Goal: Transaction & Acquisition: Purchase product/service

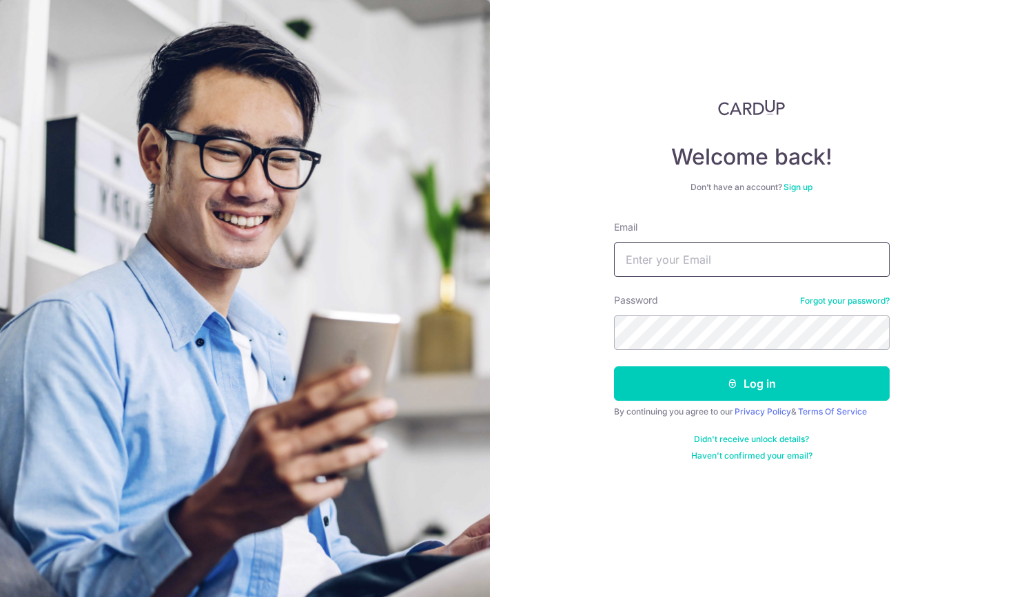
type input "emaildebcyf@icloud.com"
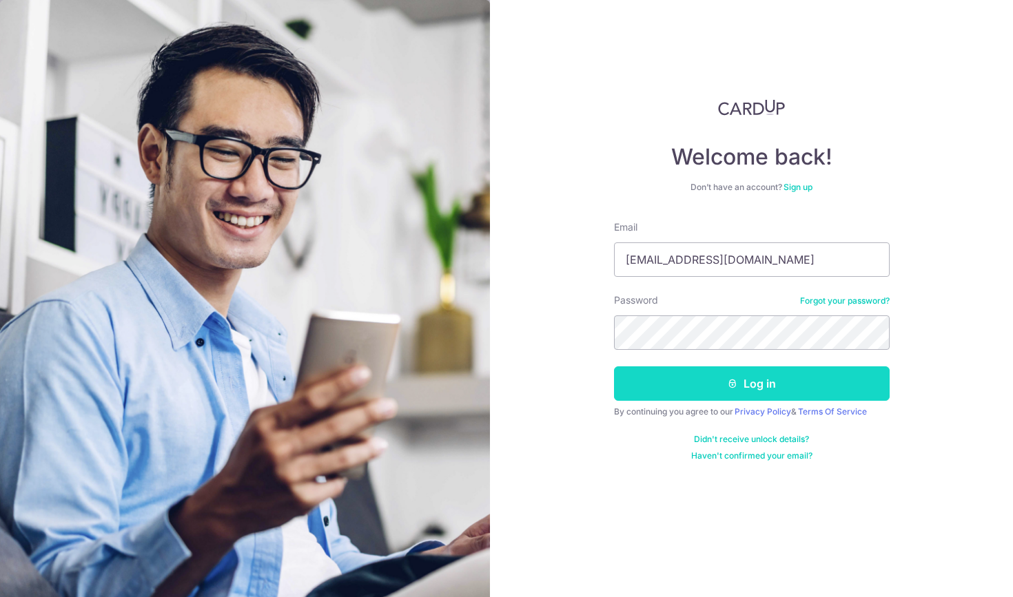
click at [722, 392] on button "Log in" at bounding box center [752, 384] width 276 height 34
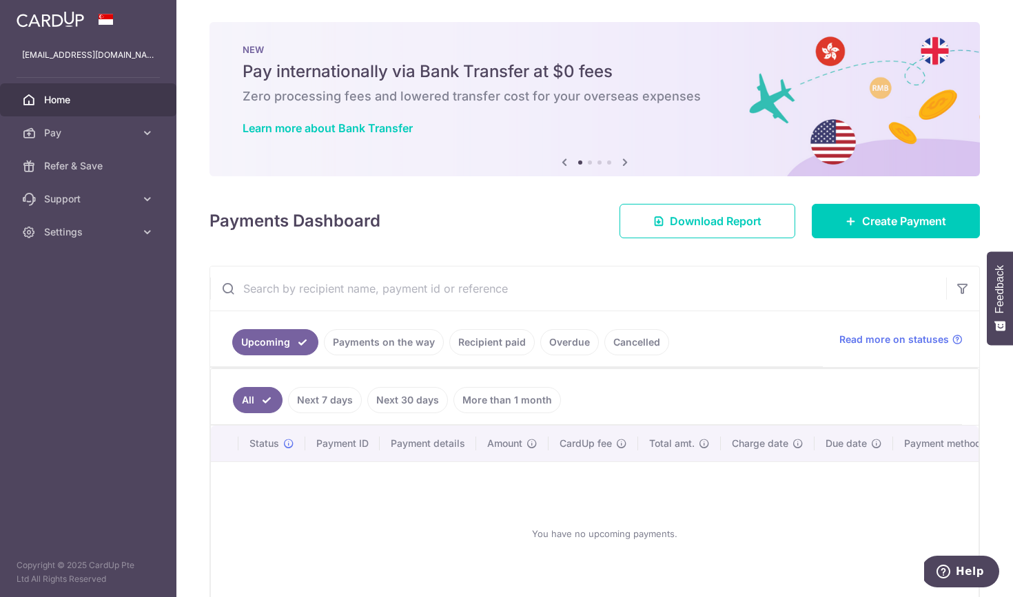
click at [615, 349] on link "Cancelled" at bounding box center [636, 342] width 65 height 26
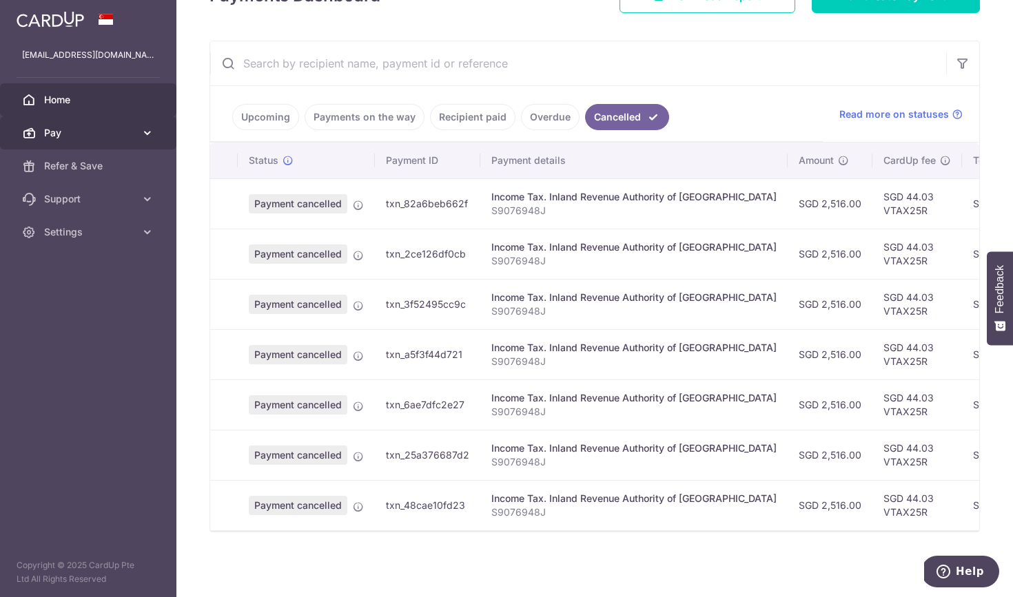
click at [137, 135] on link "Pay" at bounding box center [88, 132] width 176 height 33
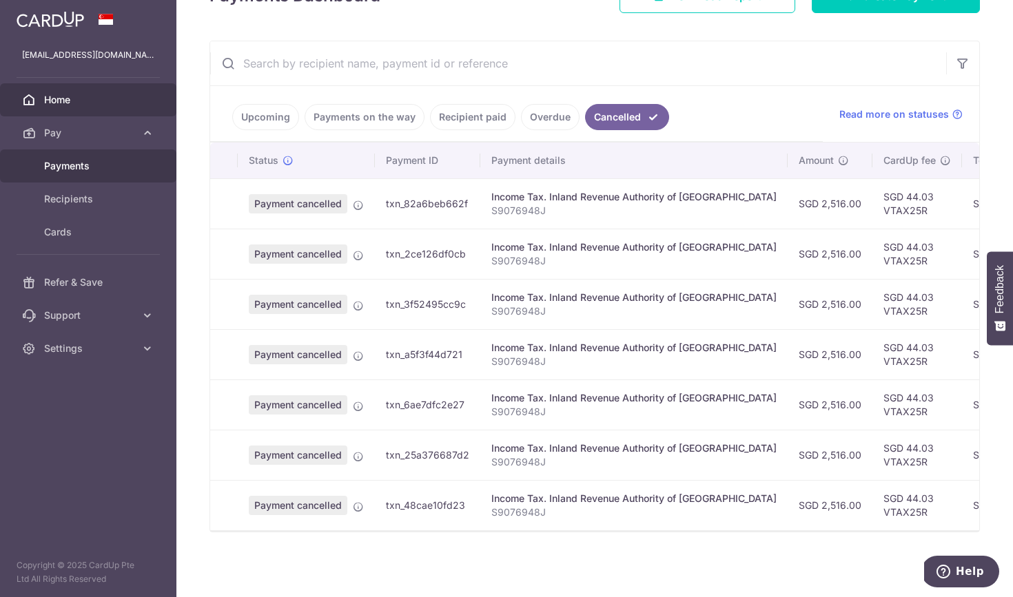
click at [117, 157] on link "Payments" at bounding box center [88, 165] width 176 height 33
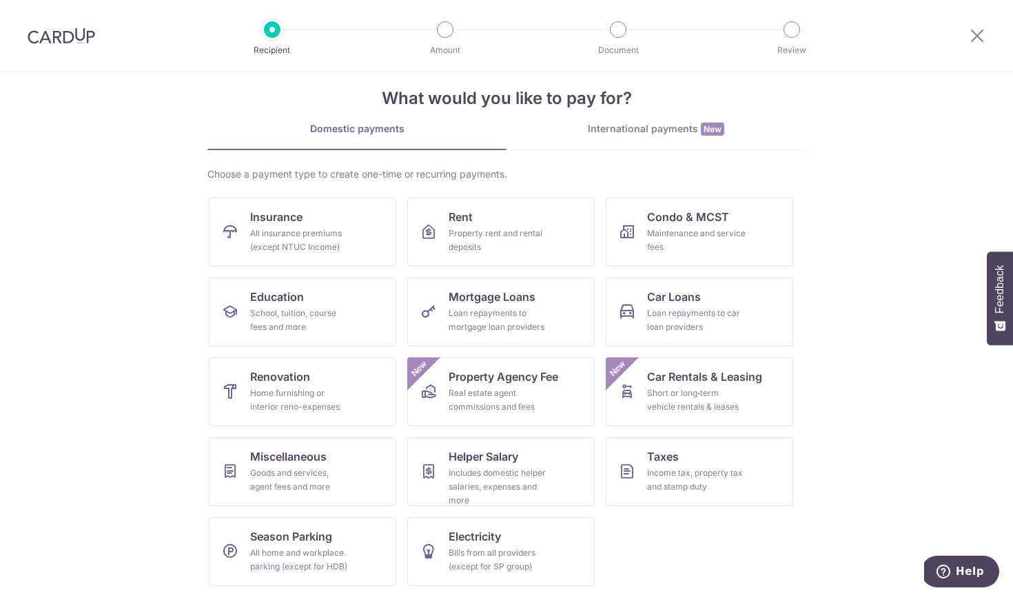
scroll to position [19, 0]
click at [697, 468] on div "Income tax, property tax and stamp duty" at bounding box center [696, 480] width 99 height 28
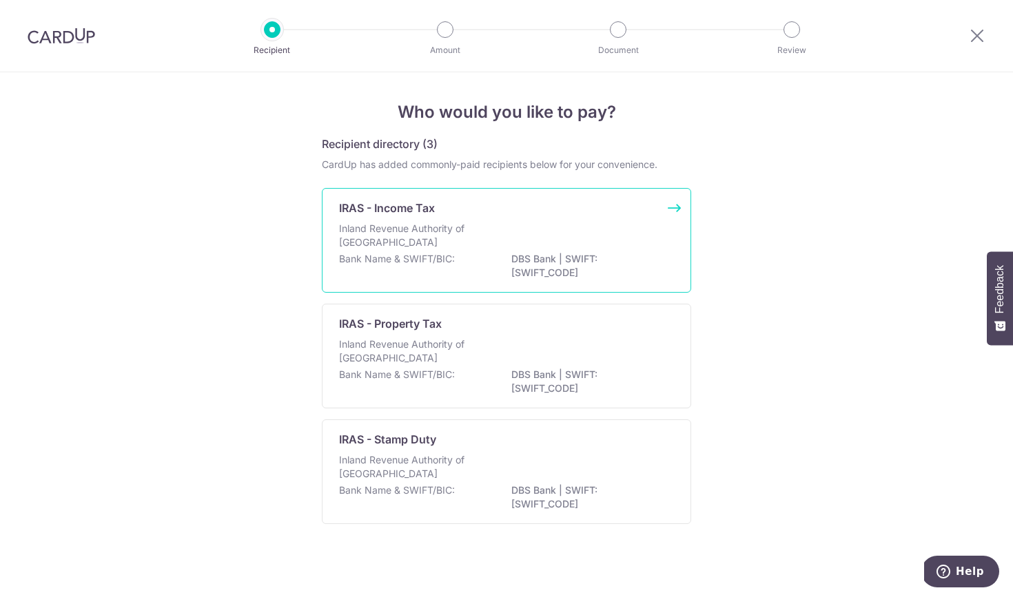
click at [525, 285] on div "IRAS - Income Tax Inland Revenue Authority of Singapore Bank Name & SWIFT/BIC: …" at bounding box center [506, 240] width 369 height 105
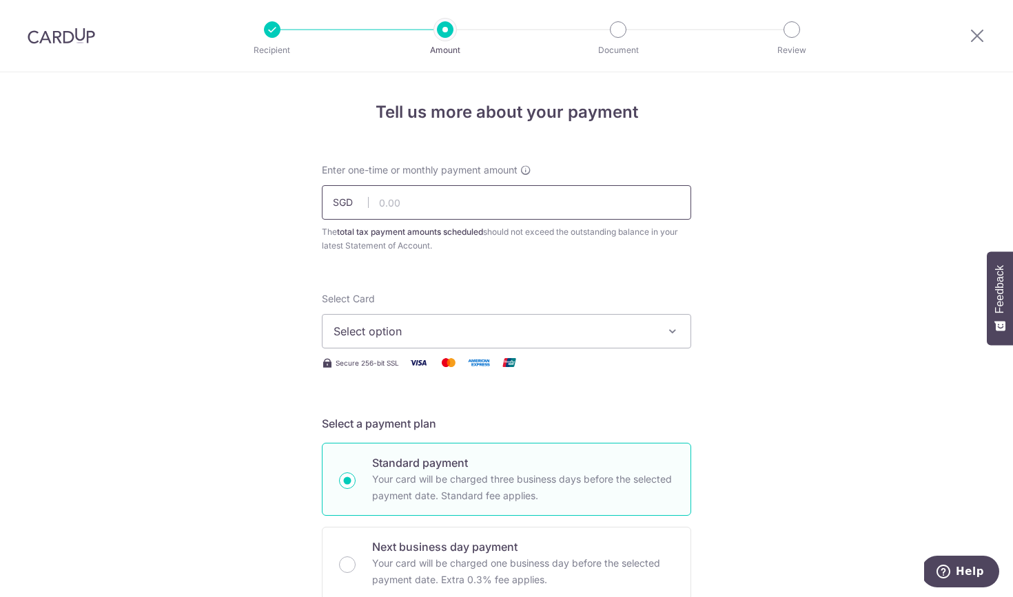
click at [456, 192] on input "text" at bounding box center [506, 202] width 369 height 34
type input "2,560.03"
click at [420, 345] on button "Select option" at bounding box center [506, 331] width 369 height 34
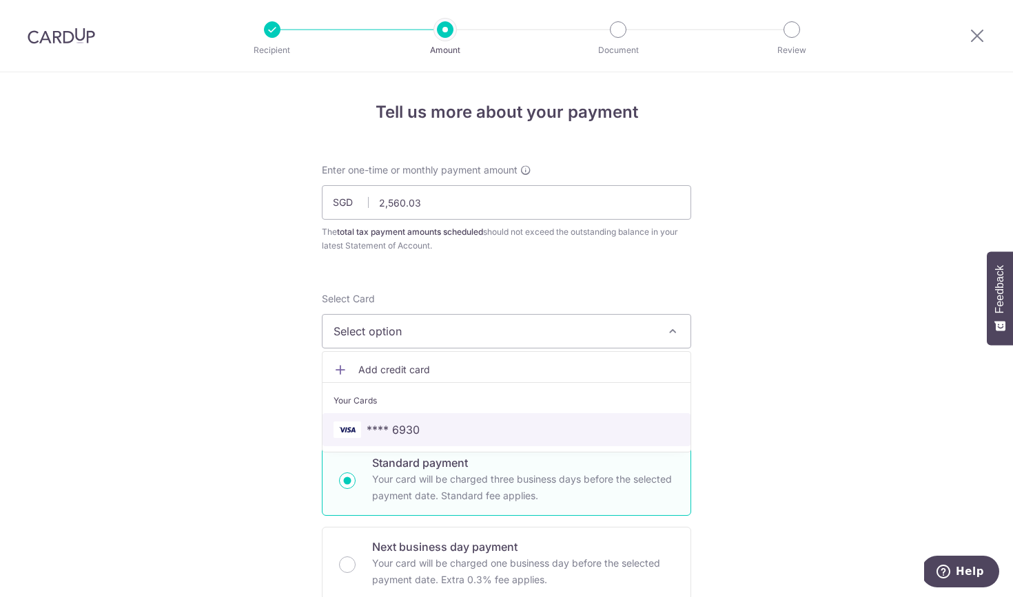
click at [400, 439] on link "**** 6930" at bounding box center [506, 429] width 368 height 33
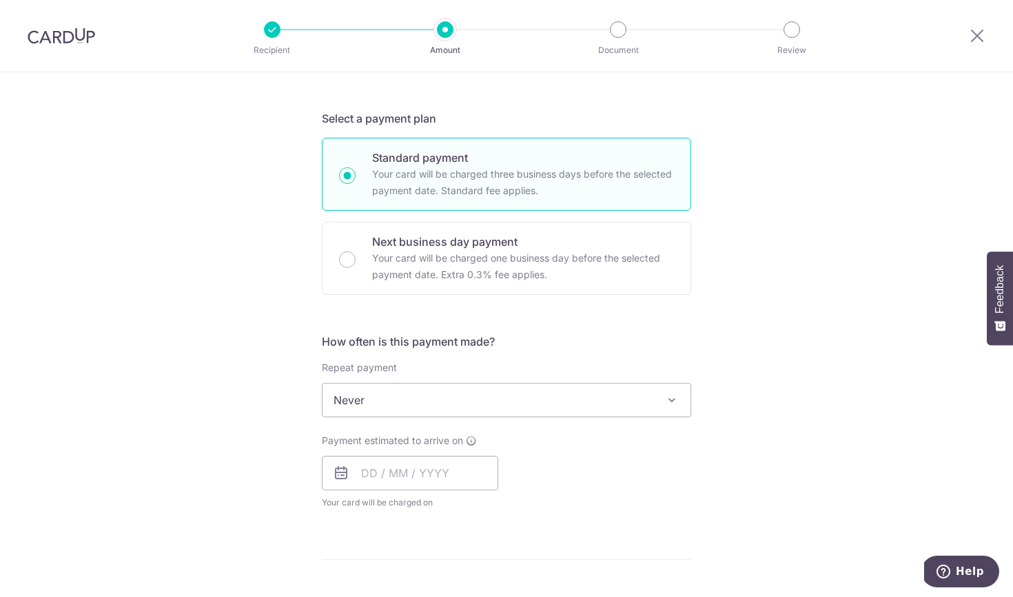
scroll to position [313, 0]
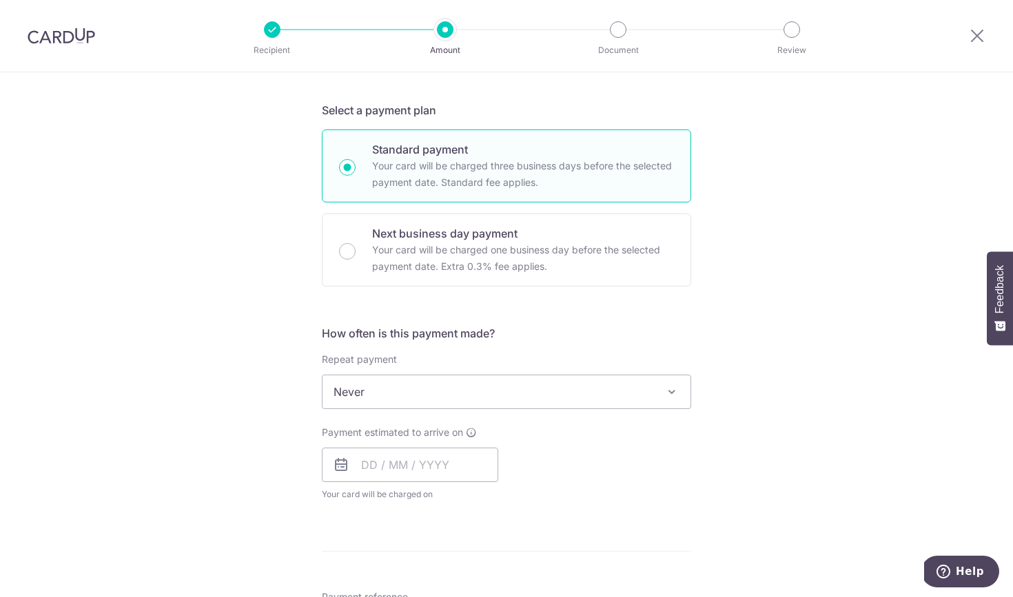
click at [434, 385] on span "Never" at bounding box center [506, 391] width 368 height 33
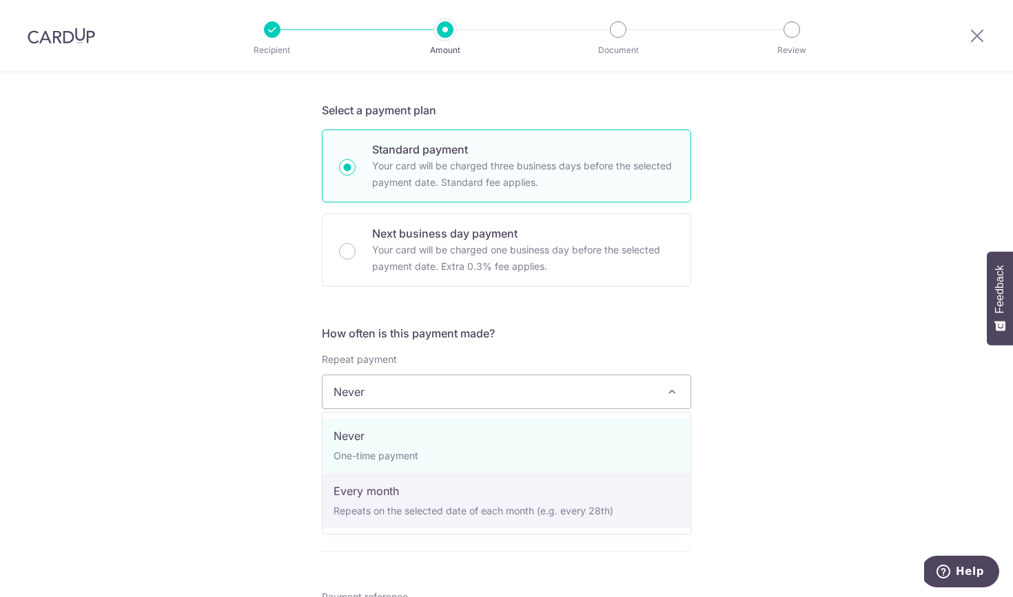
select select "3"
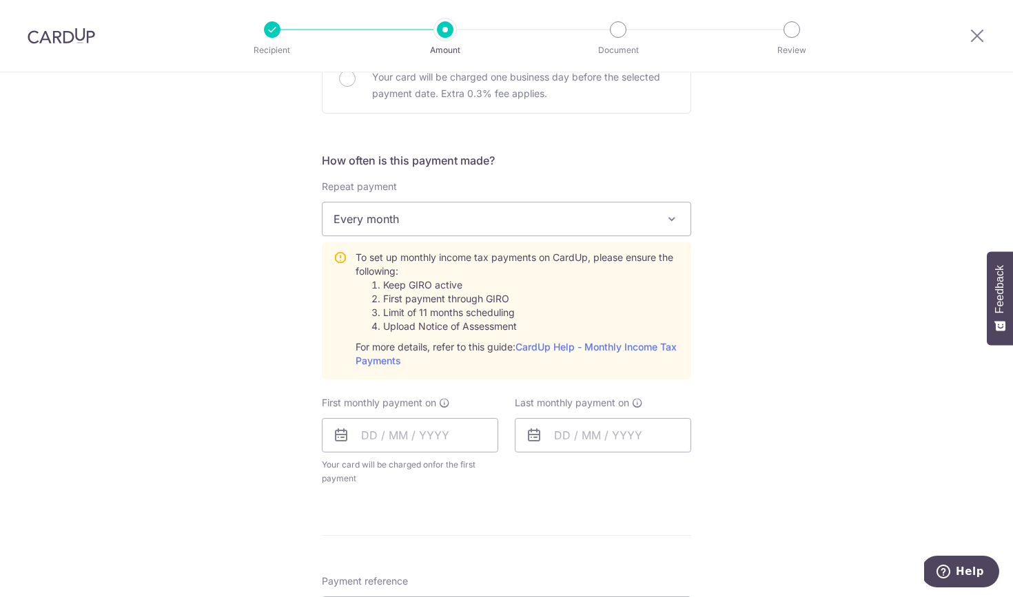
scroll to position [550, 0]
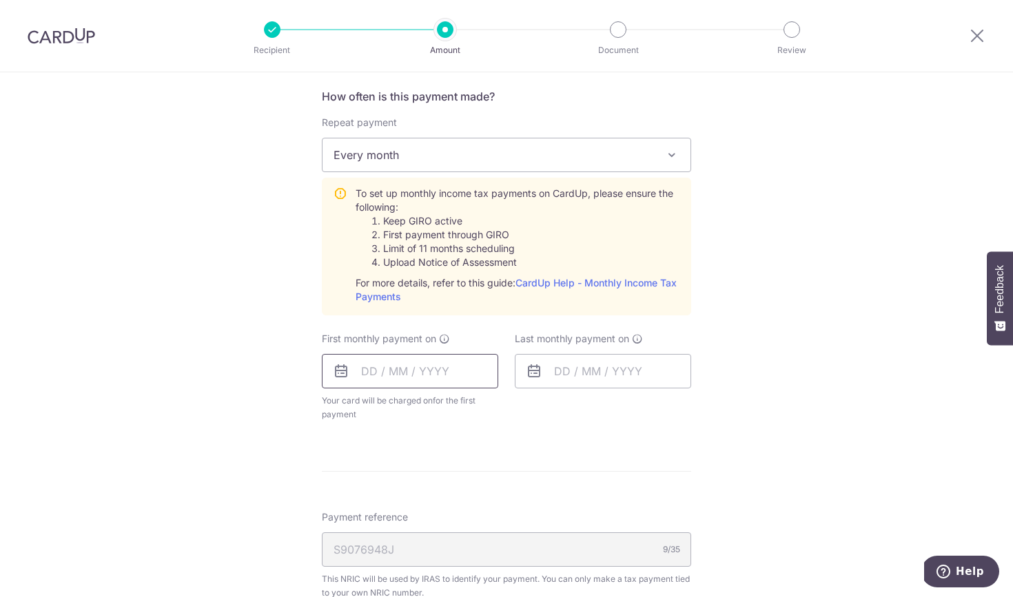
click at [473, 369] on input "text" at bounding box center [410, 371] width 176 height 34
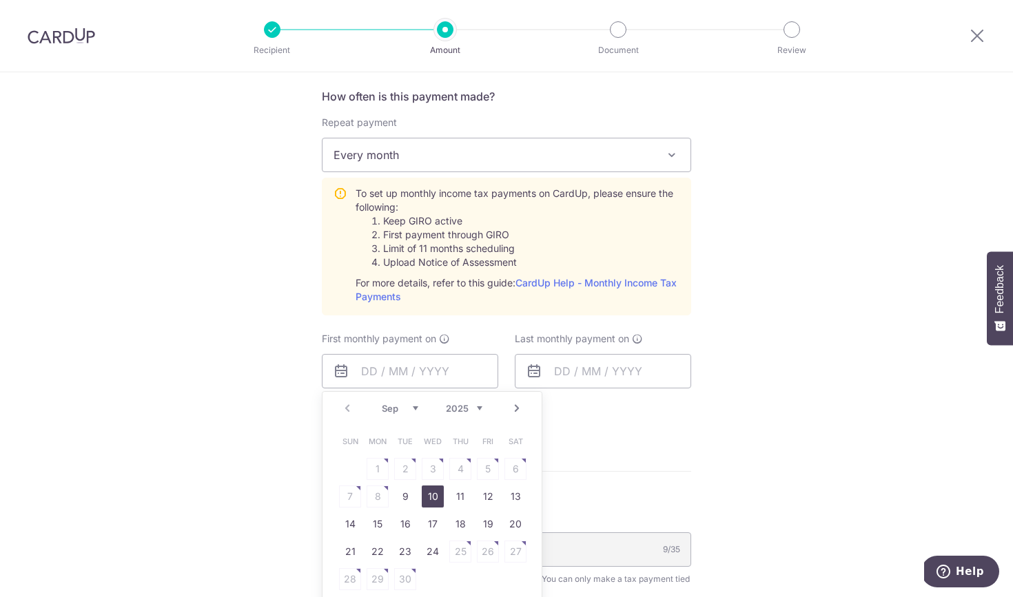
click at [425, 495] on link "10" at bounding box center [433, 497] width 22 height 22
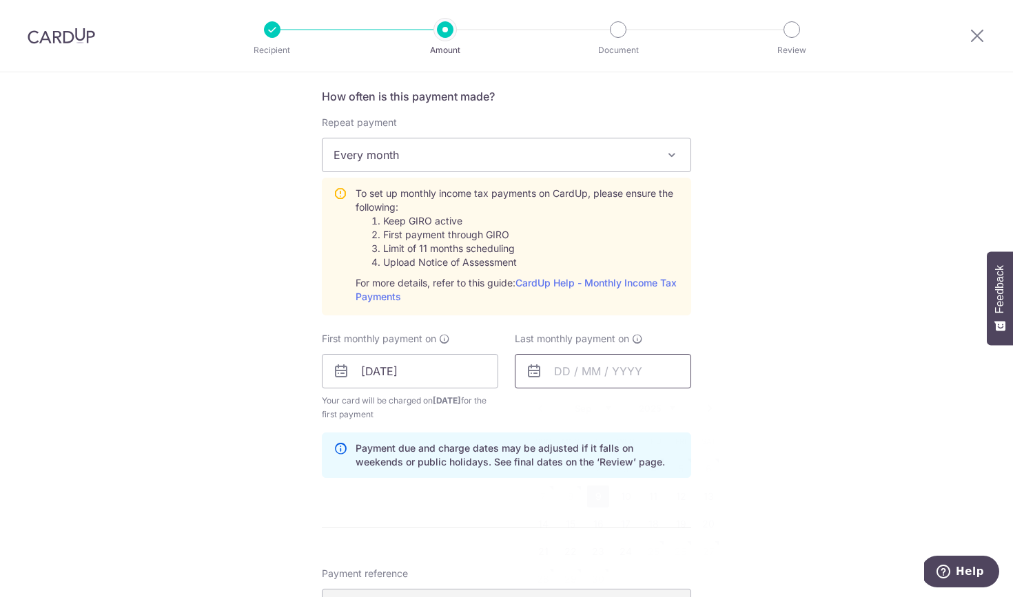
click at [598, 361] on input "text" at bounding box center [603, 371] width 176 height 34
click at [492, 369] on input "[DATE]" at bounding box center [410, 371] width 176 height 34
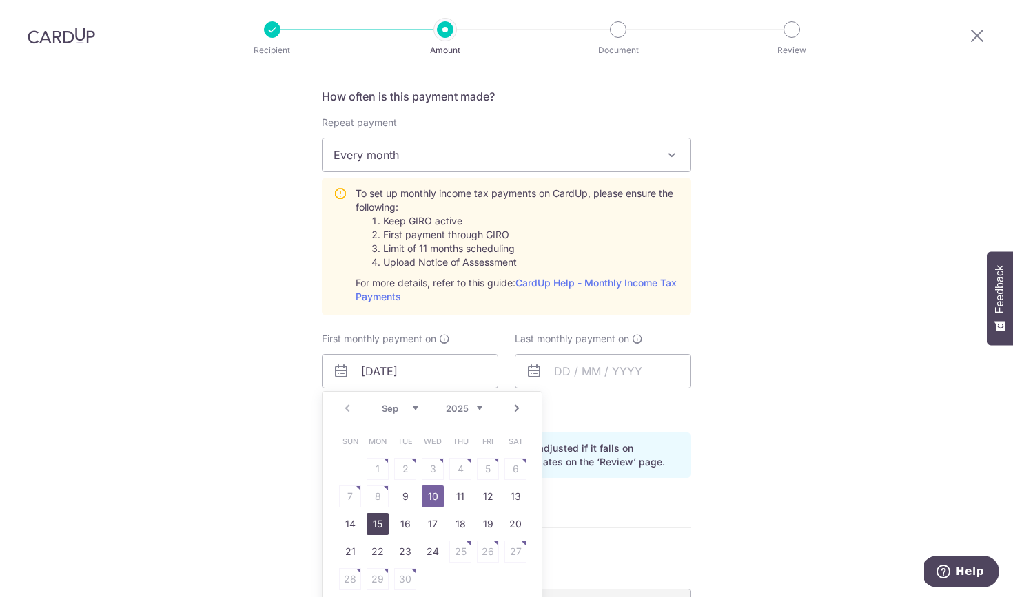
click at [382, 515] on link "15" at bounding box center [378, 524] width 22 height 22
type input "[DATE]"
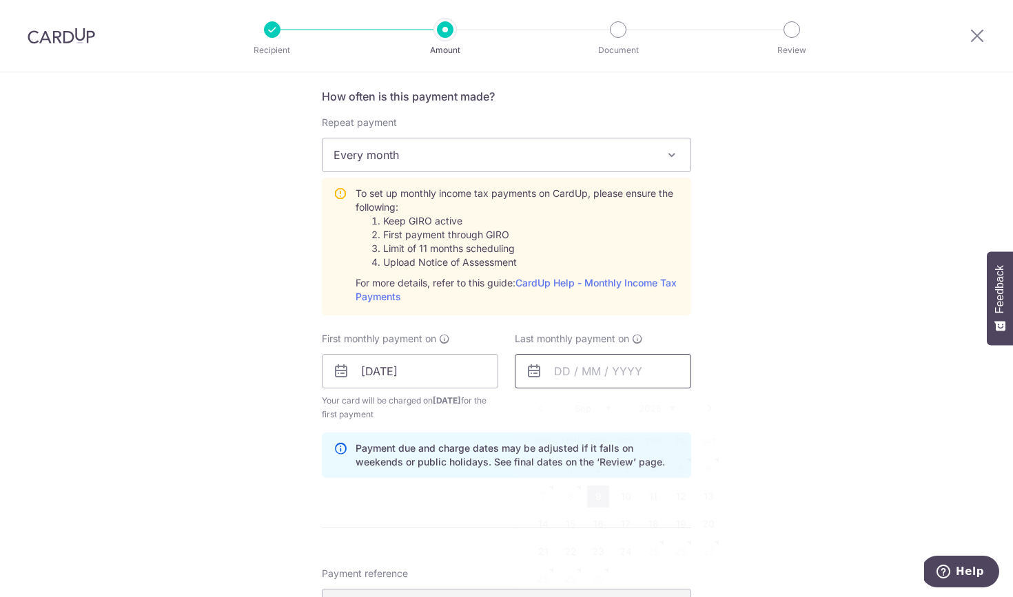
click at [567, 371] on input "text" at bounding box center [603, 371] width 176 height 34
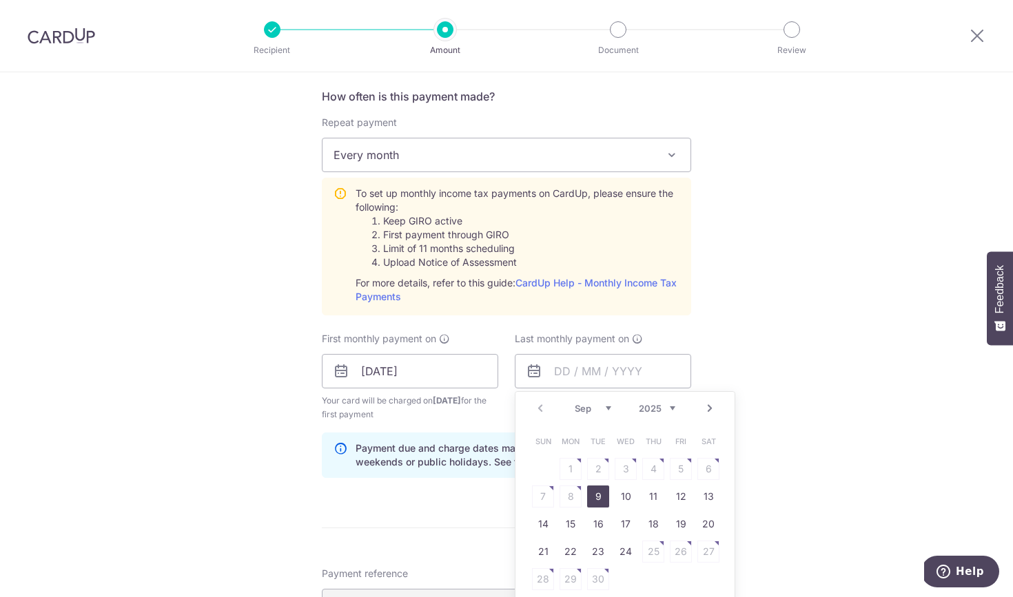
click at [715, 411] on link "Next" at bounding box center [709, 408] width 17 height 17
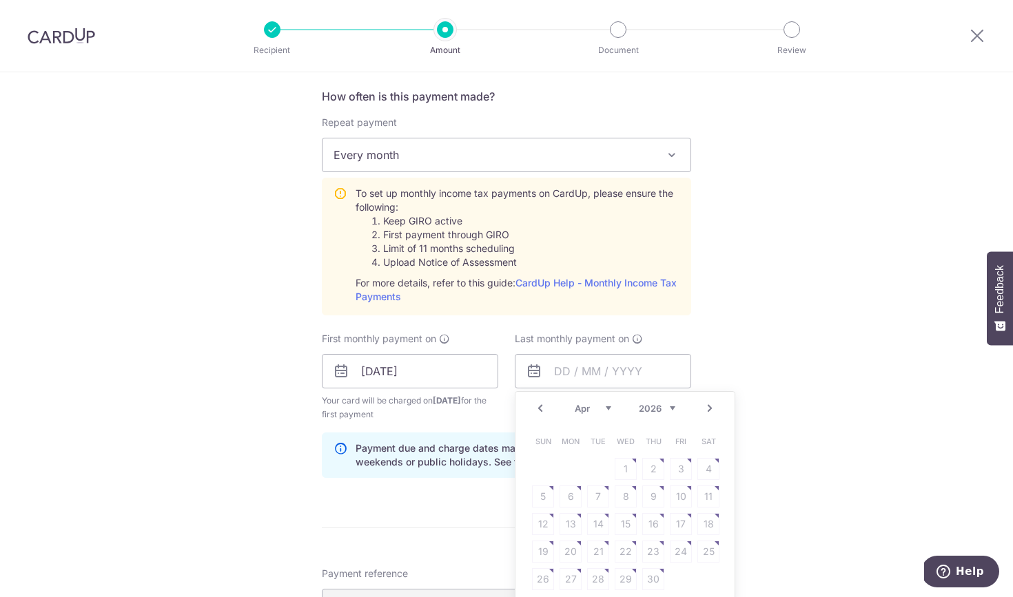
click at [715, 411] on link "Next" at bounding box center [709, 408] width 17 height 17
click at [544, 409] on link "Prev" at bounding box center [540, 408] width 17 height 17
click at [542, 408] on link "Prev" at bounding box center [540, 408] width 17 height 17
click at [552, 522] on link "15" at bounding box center [543, 524] width 22 height 22
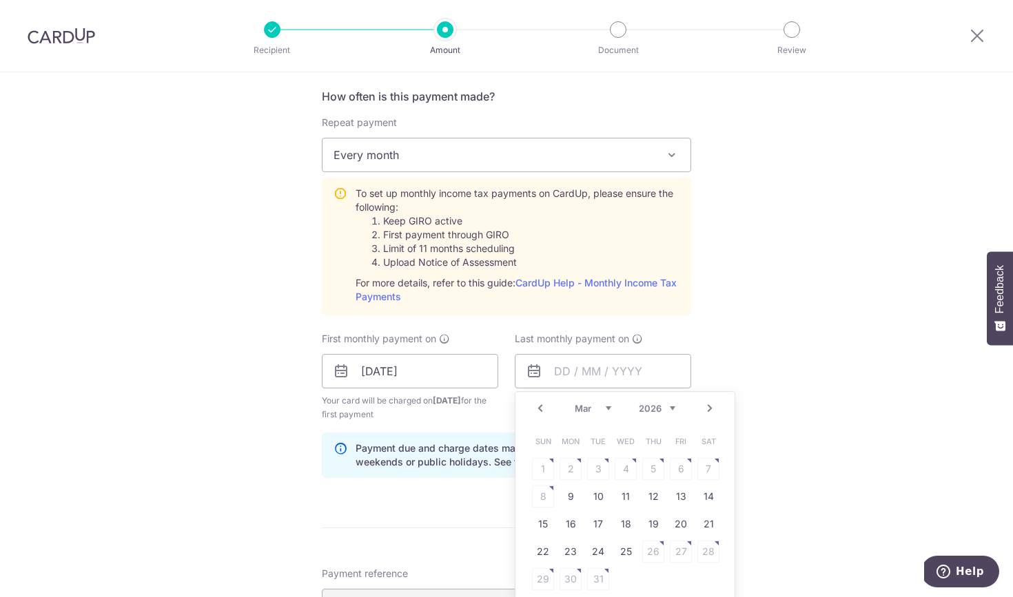
type input "[DATE]"
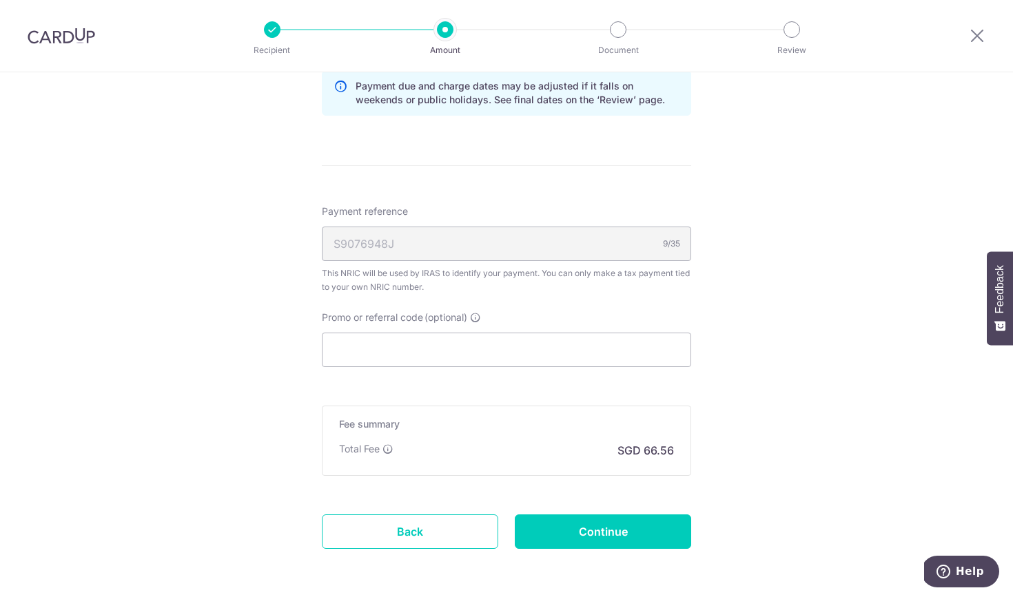
scroll to position [914, 0]
click at [538, 408] on div "Fee summary Base fee Extend fee Next-day fee Total Fee SGD 66.56" at bounding box center [506, 439] width 369 height 70
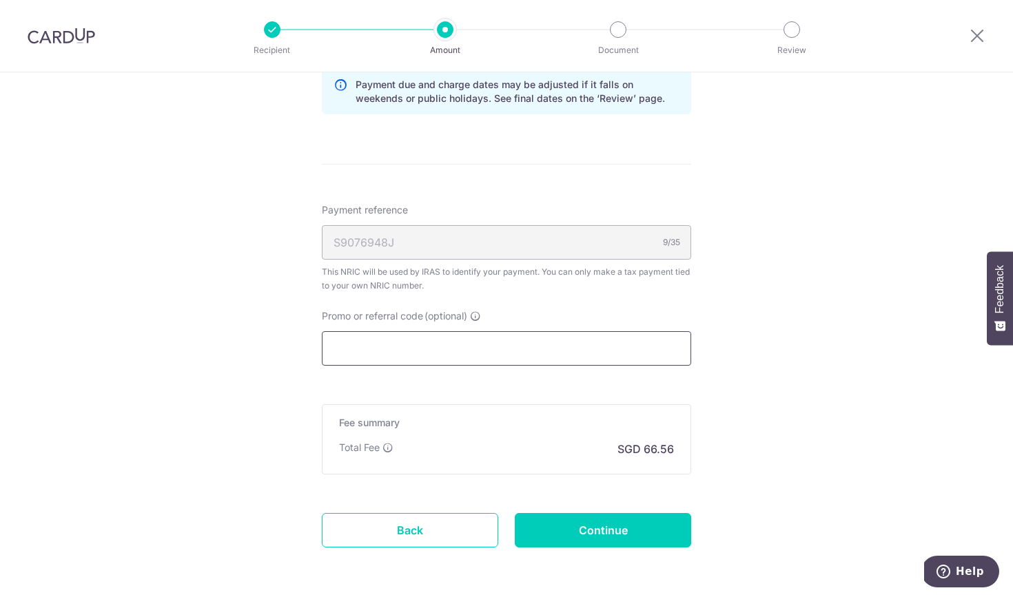
click at [518, 361] on input "Promo or referral code (optional)" at bounding box center [506, 348] width 369 height 34
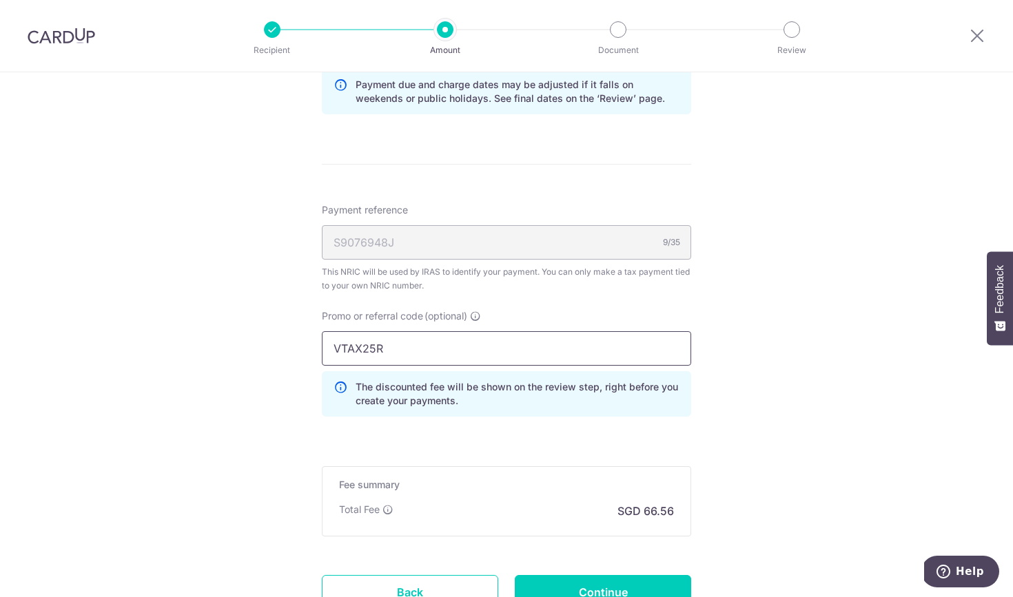
type input "VTAX25R"
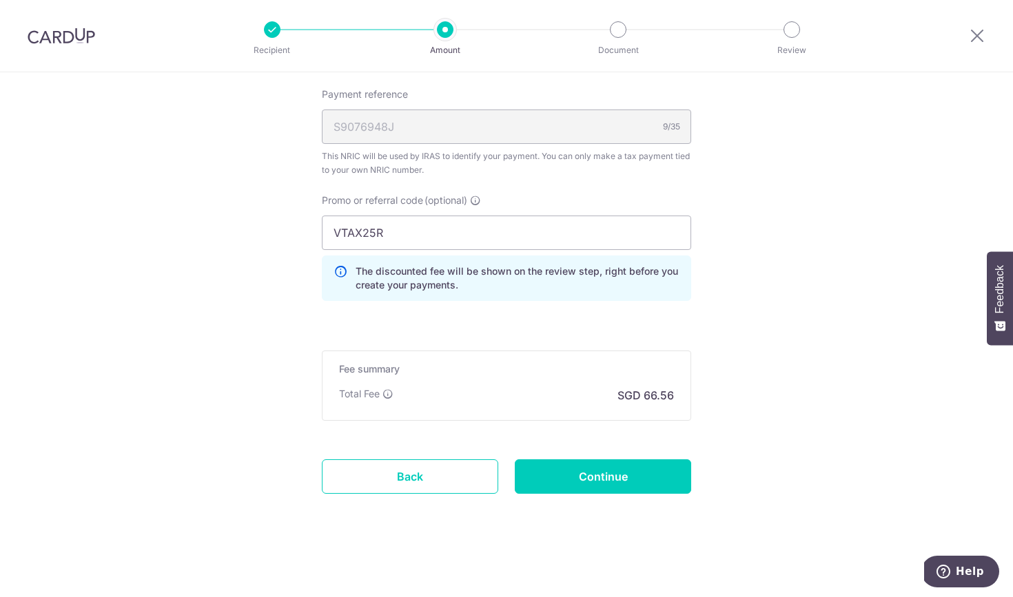
scroll to position [1030, 0]
click at [654, 282] on p "The discounted fee will be shown on the review step, right before you create yo…" at bounding box center [517, 279] width 324 height 28
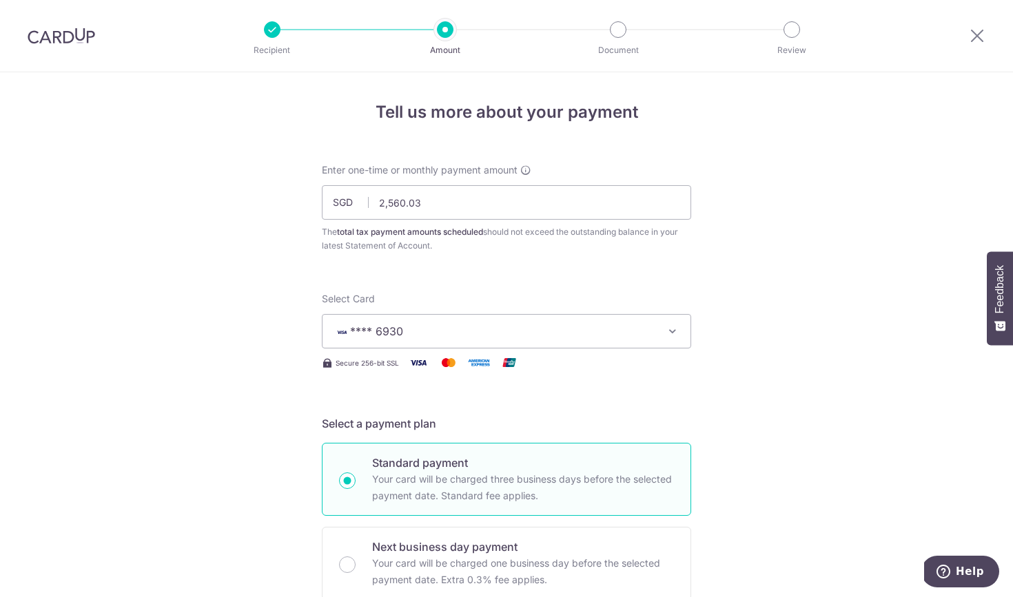
scroll to position [1, 0]
drag, startPoint x: 474, startPoint y: 198, endPoint x: 394, endPoint y: 197, distance: 79.9
click at [394, 197] on input "2,560.03" at bounding box center [506, 202] width 369 height 34
type input "2,516.00"
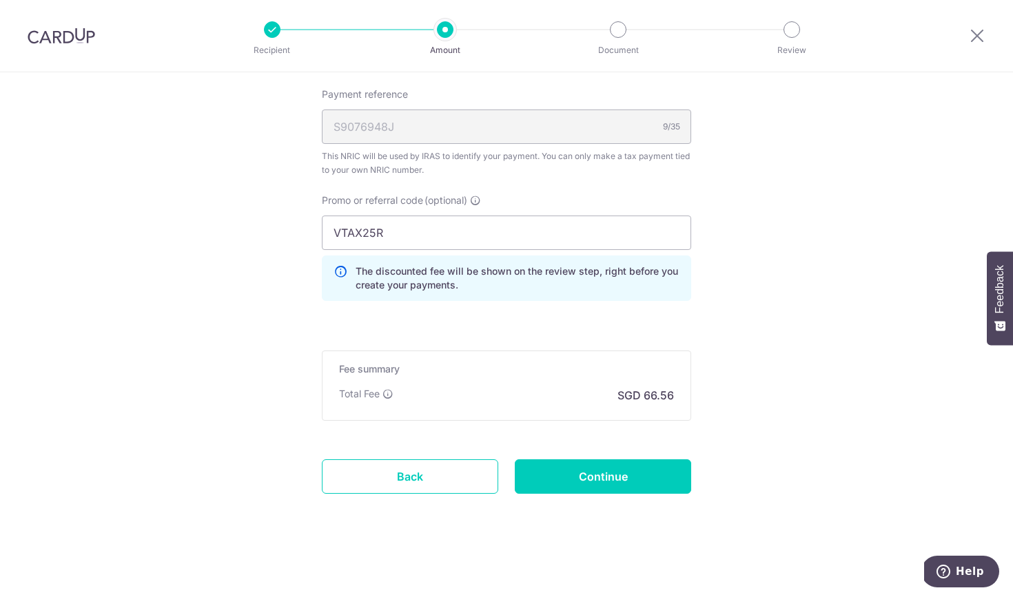
scroll to position [1030, 0]
click at [607, 473] on input "Continue" at bounding box center [603, 477] width 176 height 34
type input "Create Schedule"
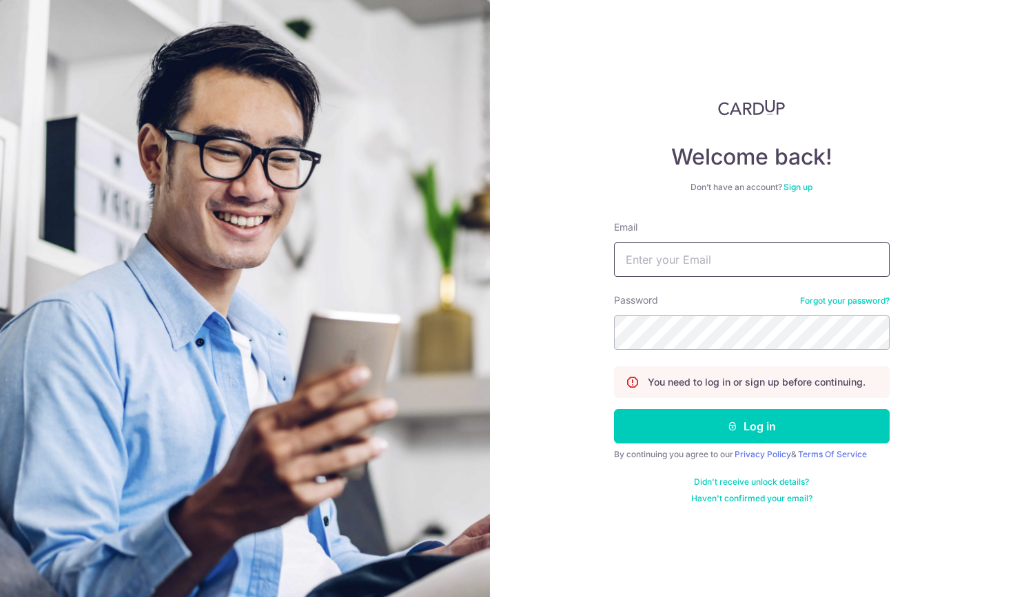
type input "emaildebcyf@icloud.com"
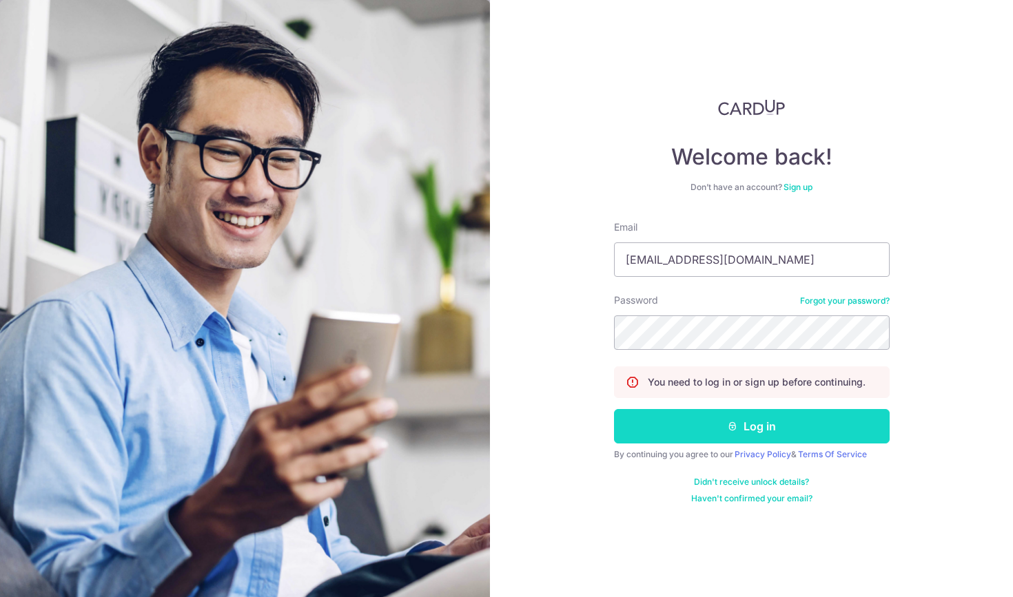
click at [741, 429] on button "Log in" at bounding box center [752, 426] width 276 height 34
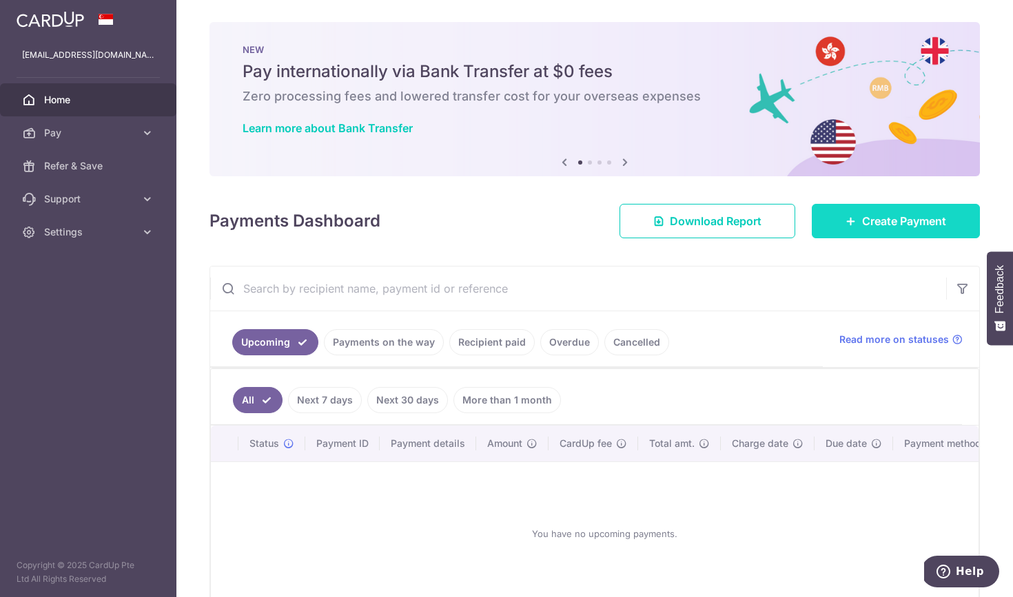
click at [872, 226] on span "Create Payment" at bounding box center [904, 221] width 84 height 17
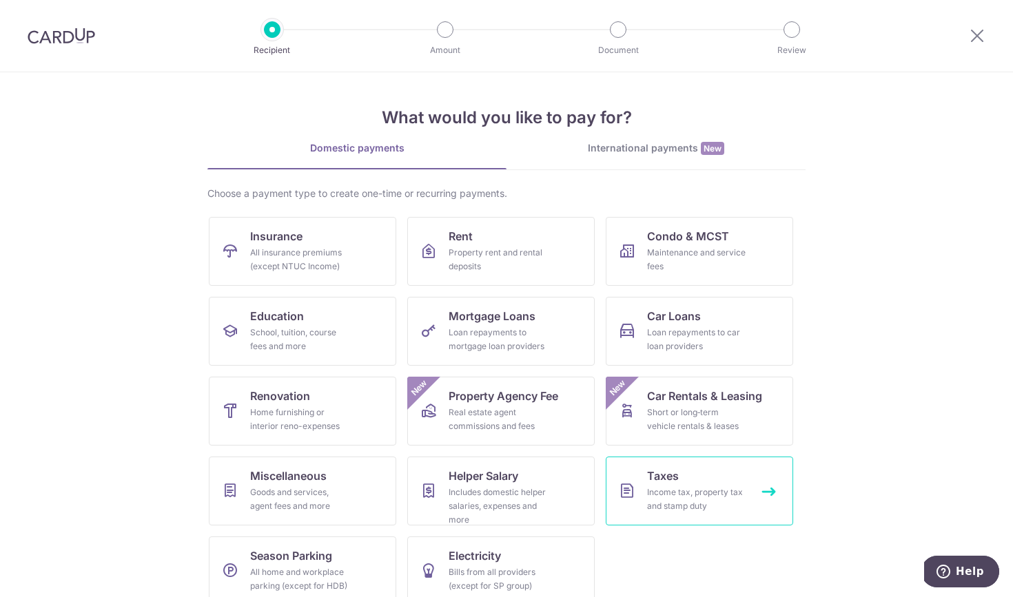
click at [683, 474] on link "Taxes Income tax, property tax and stamp duty" at bounding box center [699, 491] width 187 height 69
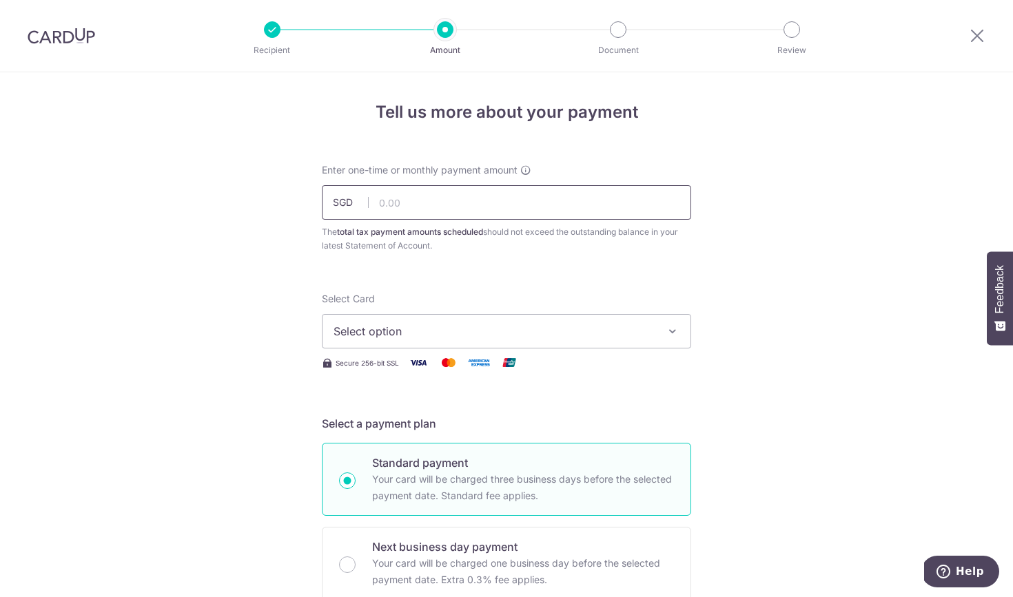
click at [469, 192] on input "text" at bounding box center [506, 202] width 369 height 34
type input "2,516.00"
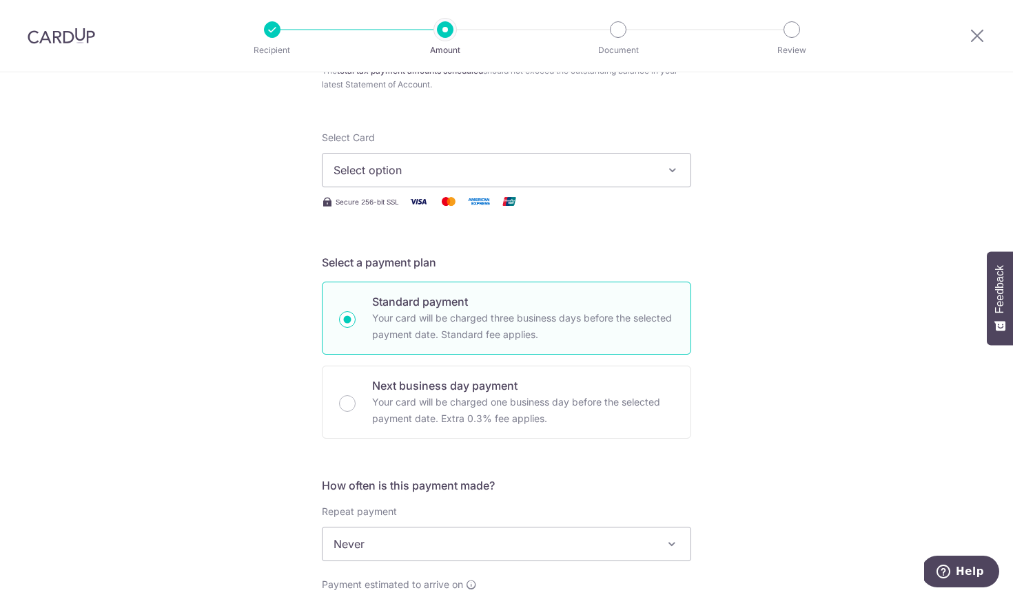
scroll to position [161, 0]
click at [422, 180] on button "Select option" at bounding box center [506, 171] width 369 height 34
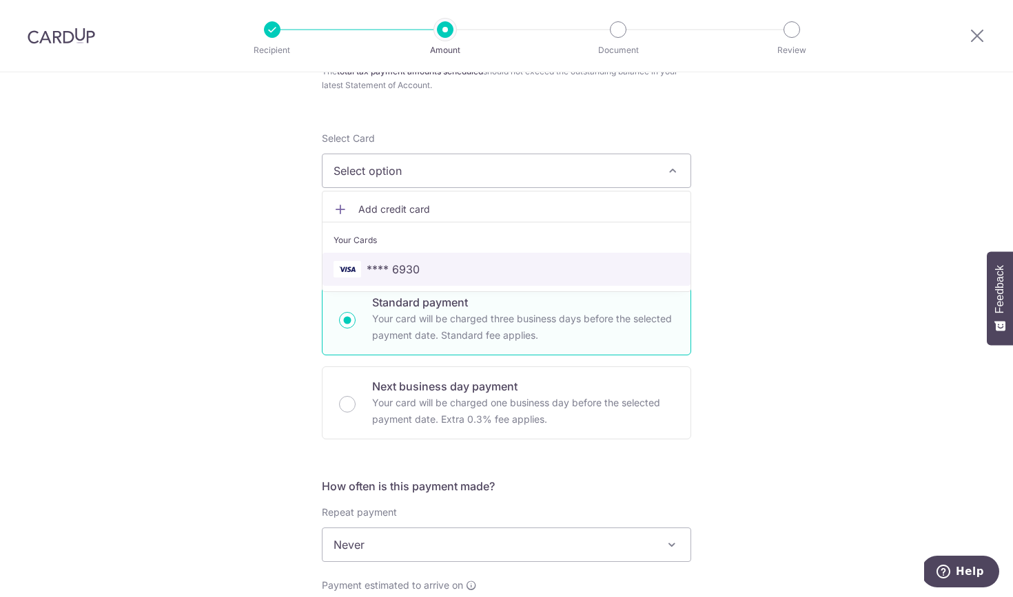
click at [409, 258] on link "**** 6930" at bounding box center [506, 269] width 368 height 33
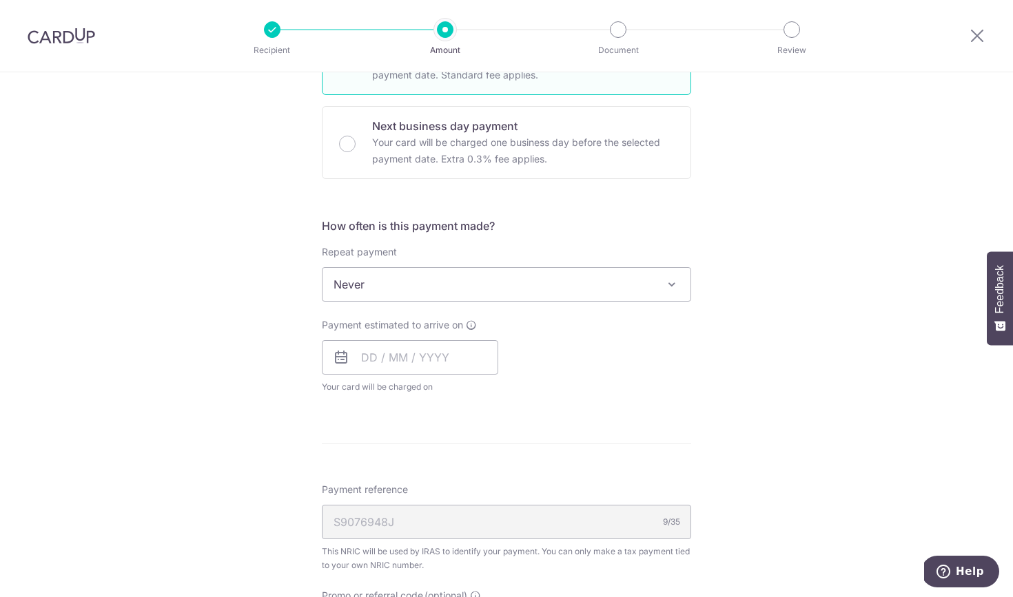
scroll to position [513, 0]
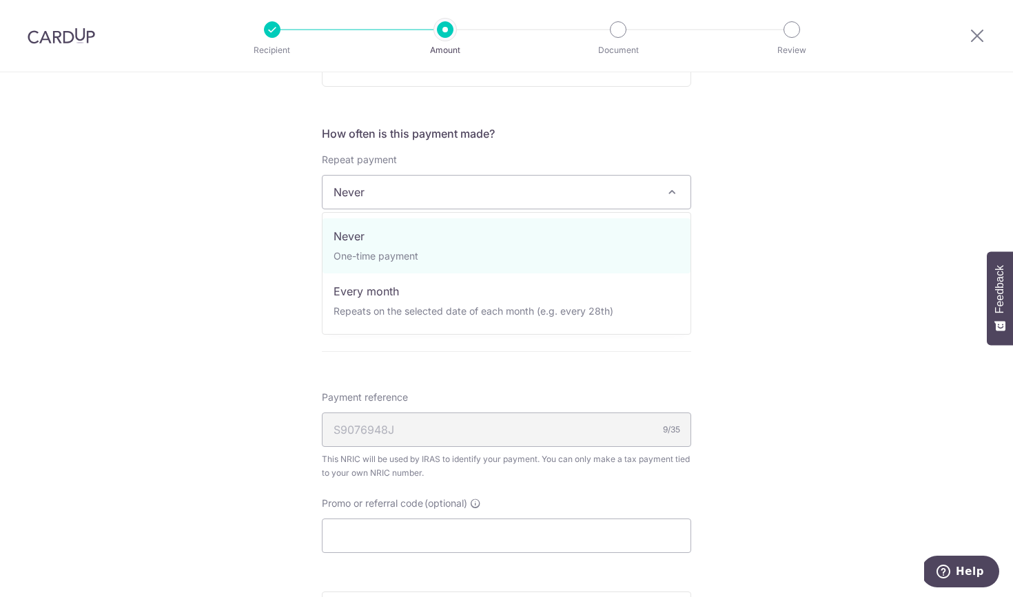
click at [409, 192] on span "Never" at bounding box center [506, 192] width 368 height 33
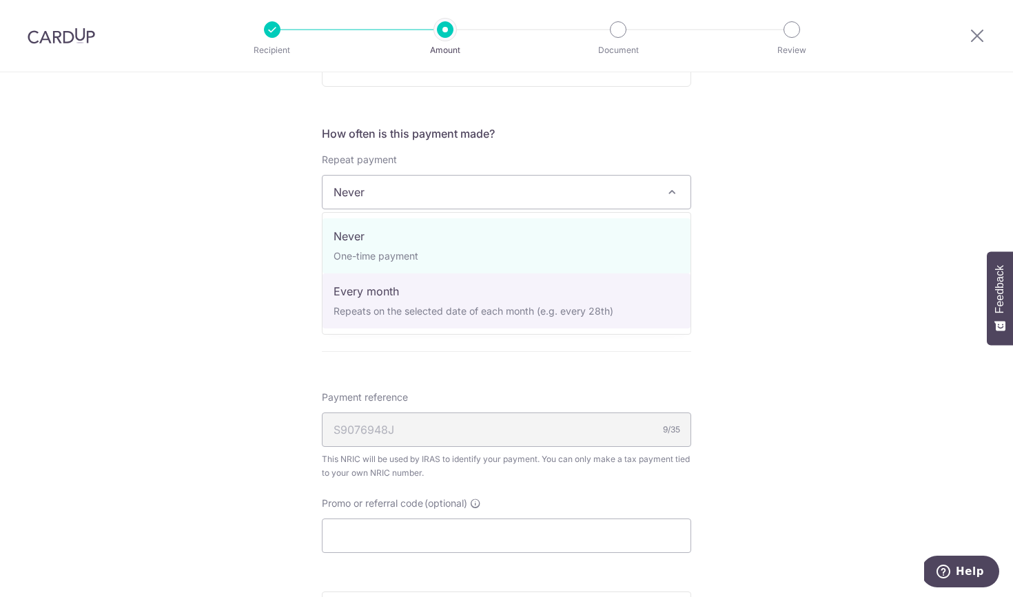
select select "3"
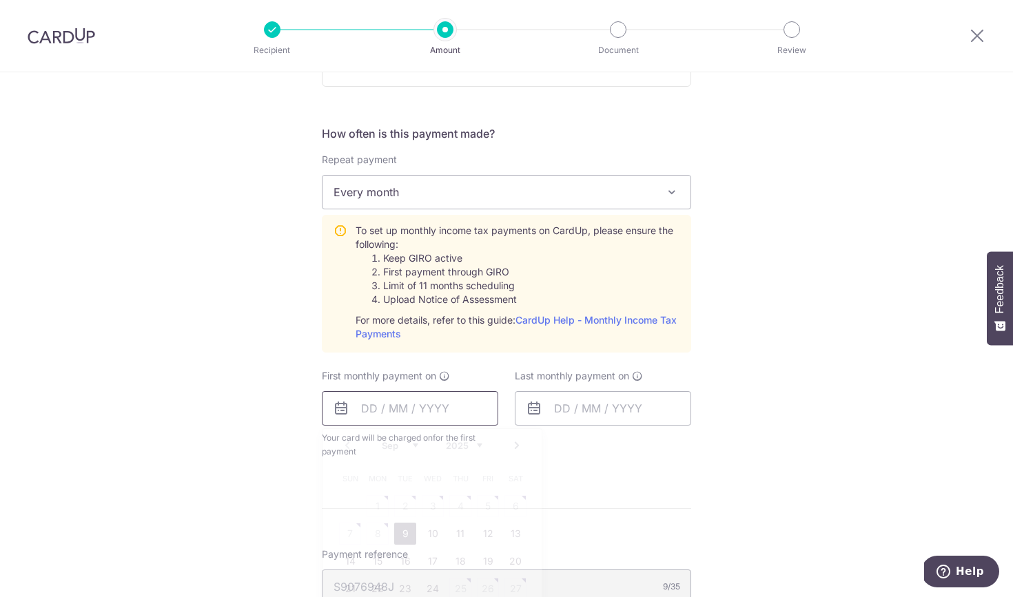
click at [451, 400] on input "text" at bounding box center [410, 408] width 176 height 34
click at [374, 566] on link "15" at bounding box center [378, 561] width 22 height 22
type input "[DATE]"
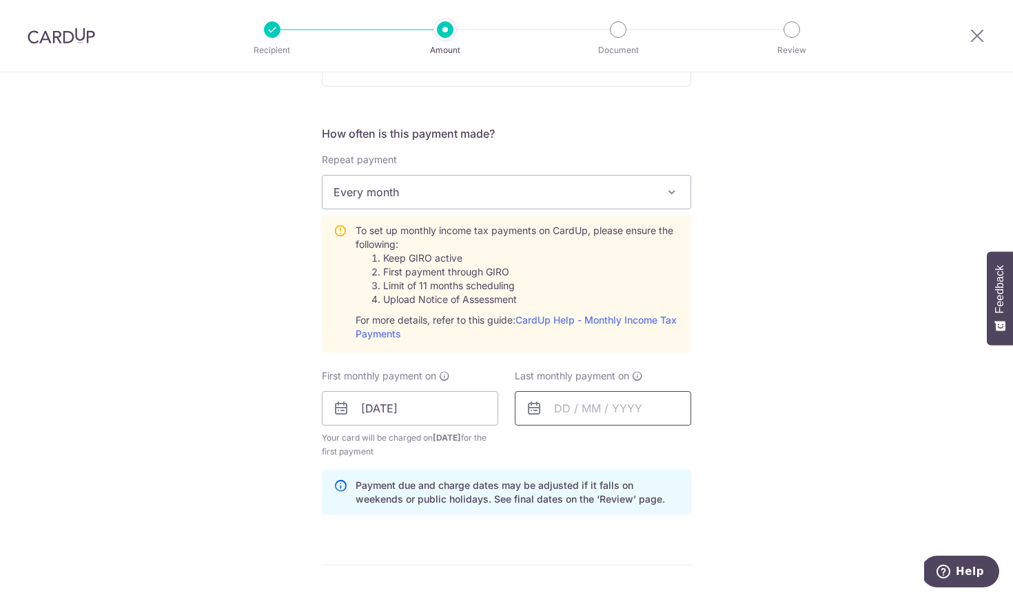
click at [612, 407] on input "text" at bounding box center [603, 408] width 176 height 34
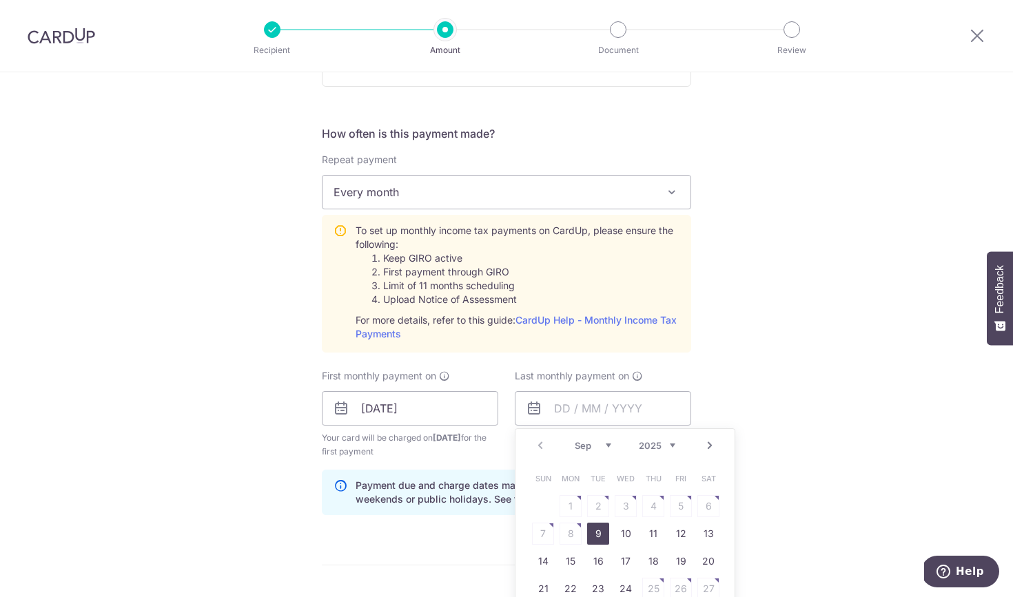
click at [706, 443] on link "Next" at bounding box center [709, 445] width 17 height 17
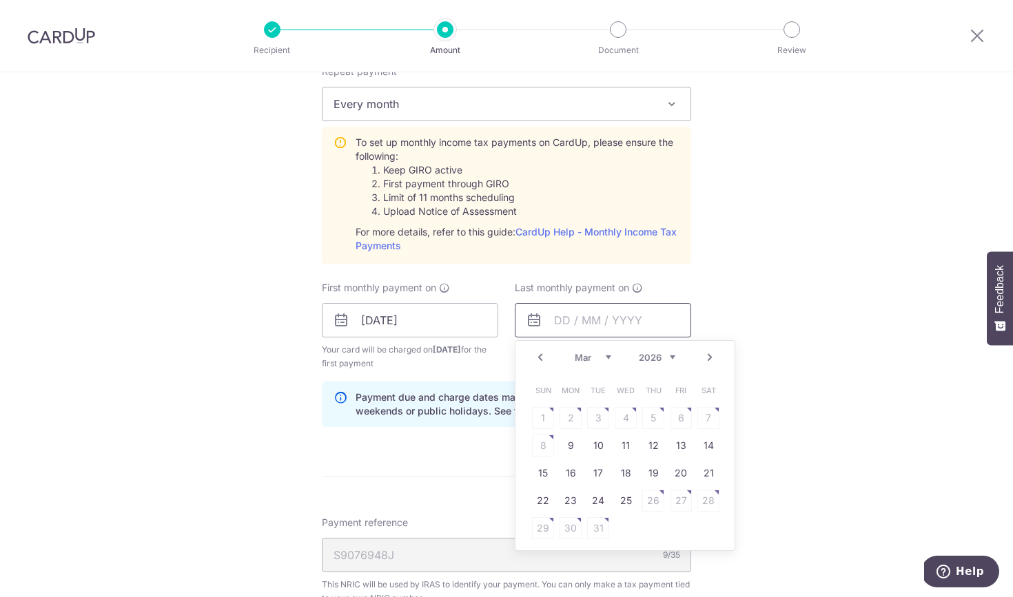
scroll to position [608, 0]
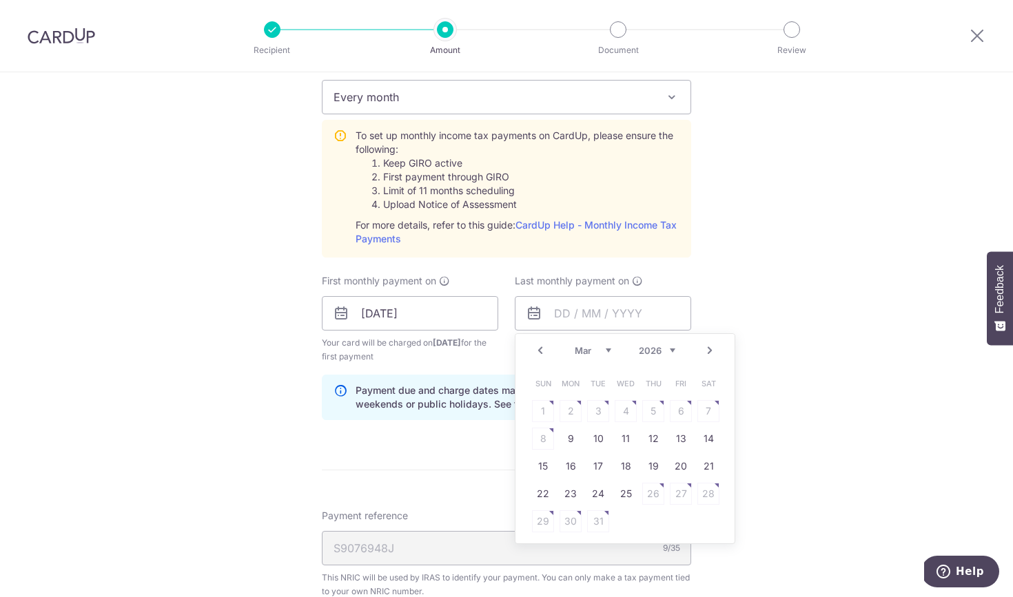
click at [554, 467] on td "15" at bounding box center [543, 467] width 28 height 28
type input "15/03/2026"
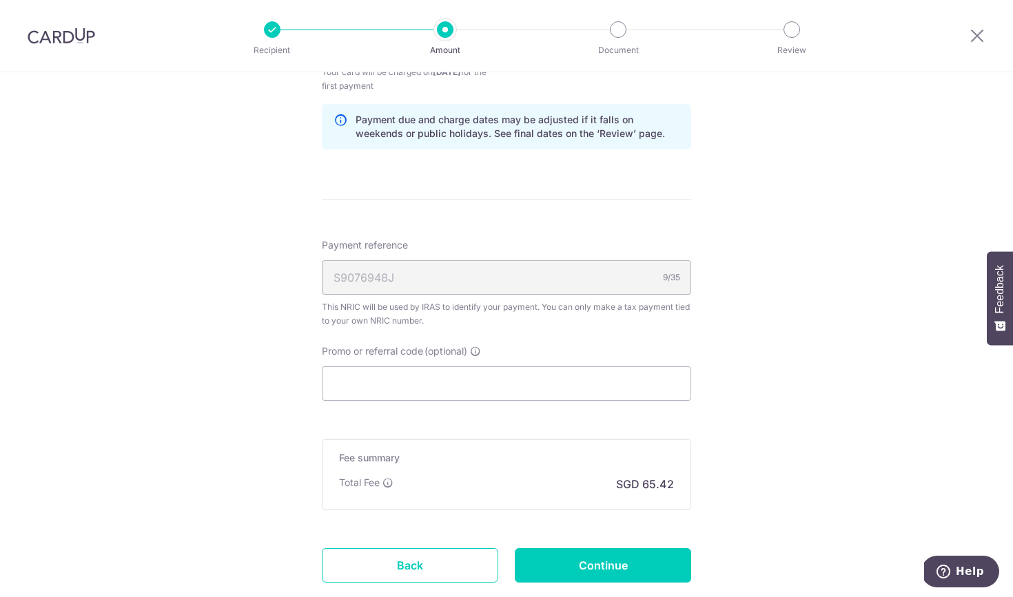
scroll to position [887, 0]
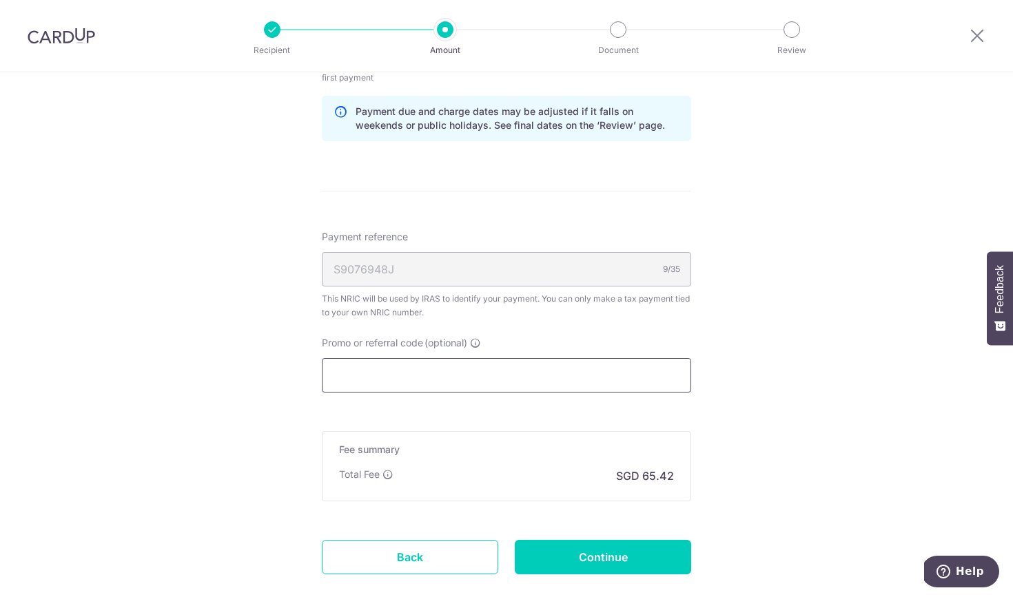
click at [522, 375] on input "Promo or referral code (optional)" at bounding box center [506, 375] width 369 height 34
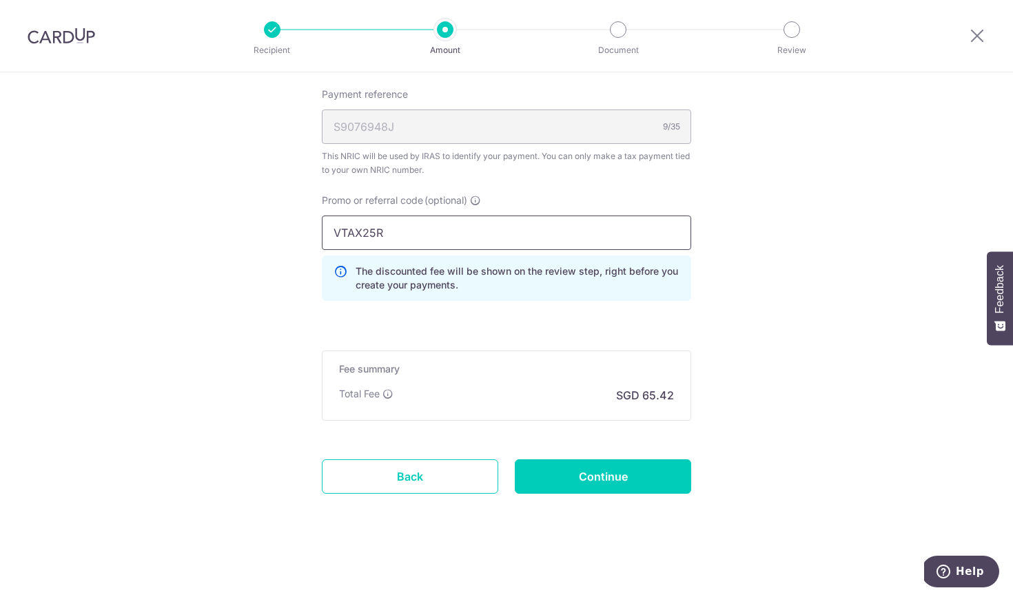
scroll to position [1030, 0]
type input "VTAX25R"
click at [582, 465] on input "Continue" at bounding box center [603, 477] width 176 height 34
type input "Create Schedule"
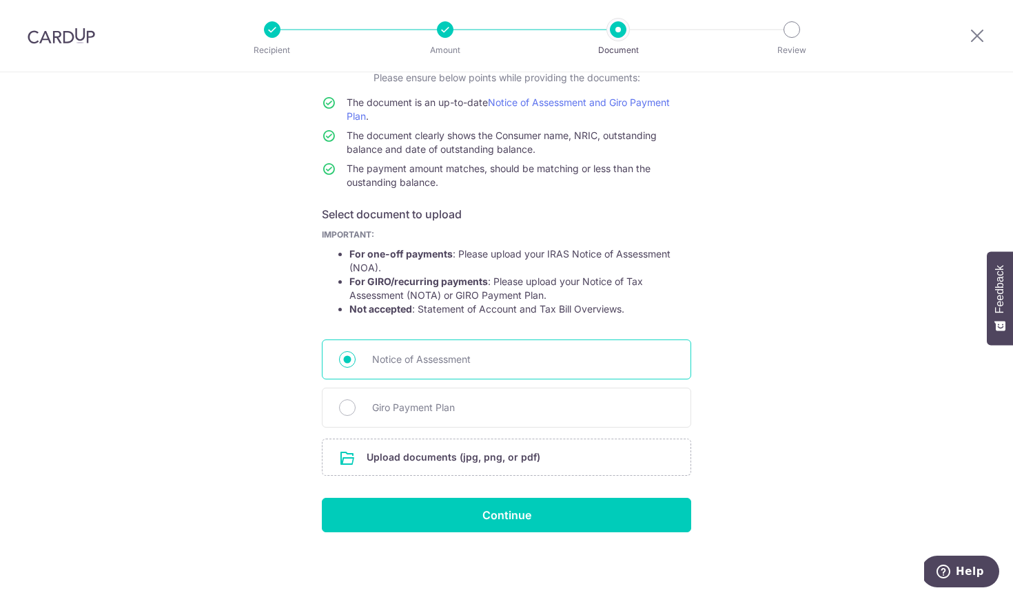
scroll to position [106, 0]
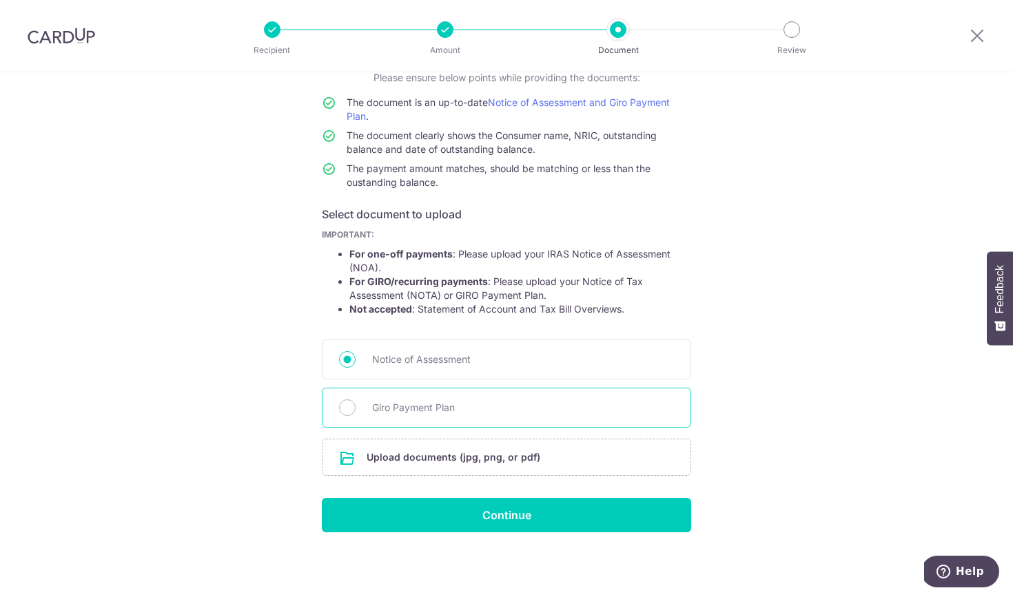
click at [482, 417] on div "Giro Payment Plan" at bounding box center [506, 408] width 369 height 40
click at [407, 409] on span "Giro Payment Plan" at bounding box center [523, 408] width 302 height 17
click at [355, 409] on input "Giro Payment Plan" at bounding box center [347, 408] width 17 height 17
radio input "true"
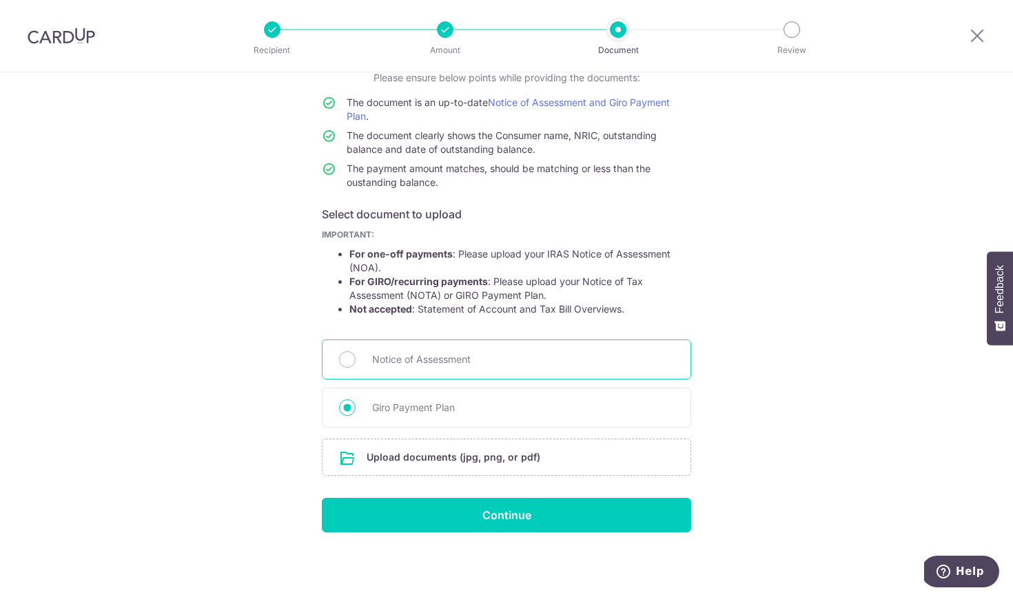
click at [406, 363] on span "Notice of Assessment" at bounding box center [523, 359] width 302 height 17
click at [355, 363] on input "Notice of Assessment" at bounding box center [347, 359] width 17 height 17
radio input "true"
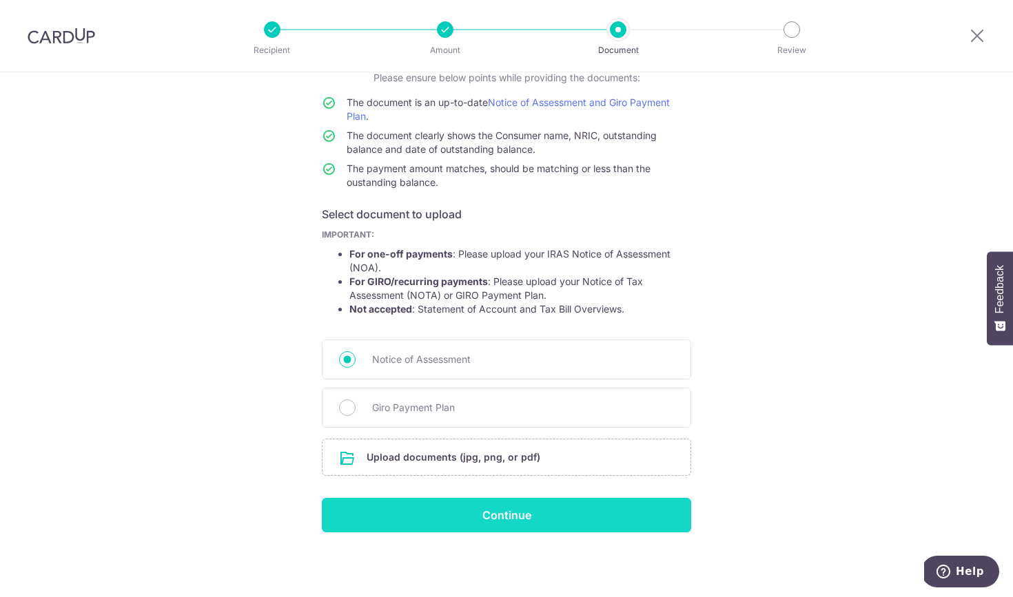
click at [560, 511] on input "Continue" at bounding box center [506, 515] width 369 height 34
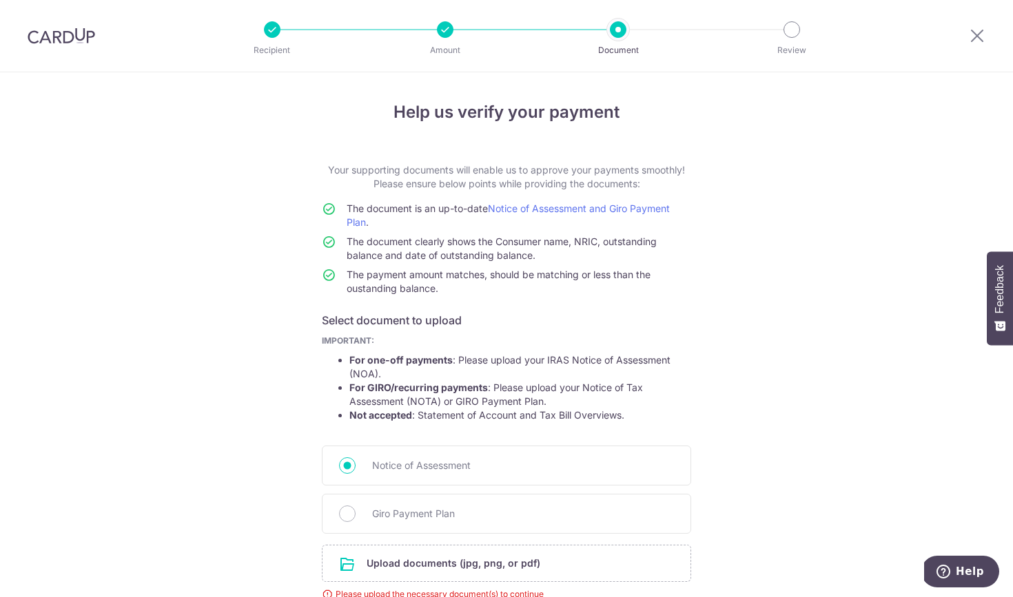
scroll to position [125, 0]
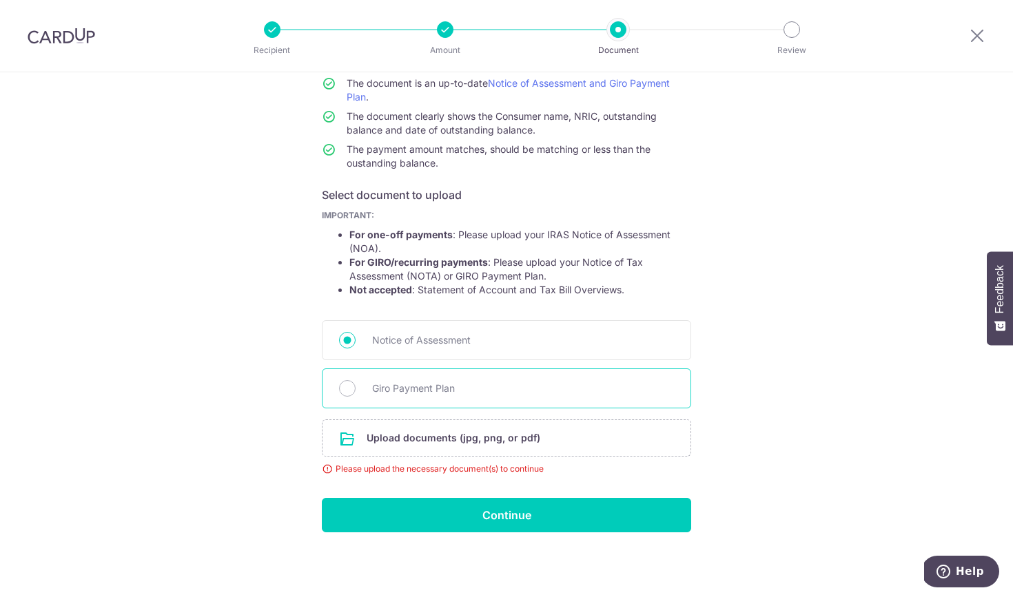
click at [436, 394] on span "Giro Payment Plan" at bounding box center [523, 388] width 302 height 17
click at [355, 394] on input "Giro Payment Plan" at bounding box center [347, 388] width 17 height 17
radio input "true"
click at [459, 450] on input "file" at bounding box center [506, 438] width 368 height 36
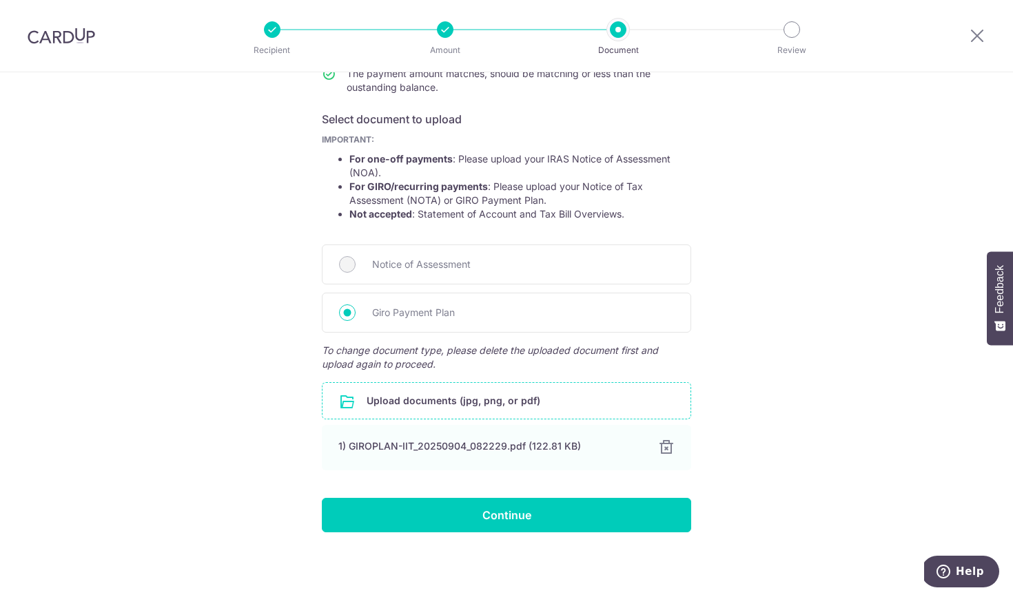
scroll to position [201, 0]
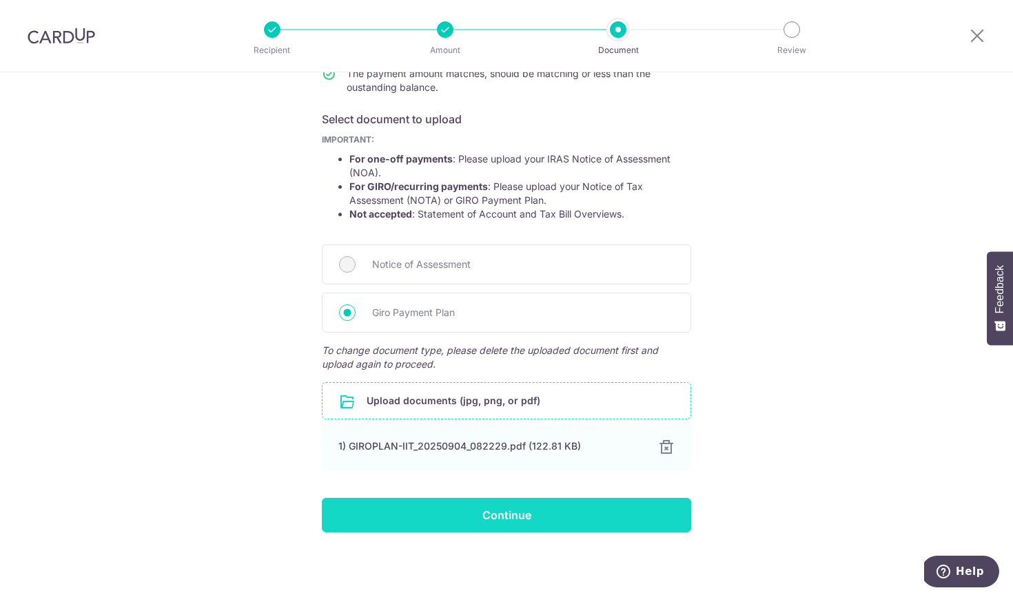
click at [628, 518] on input "Continue" at bounding box center [506, 515] width 369 height 34
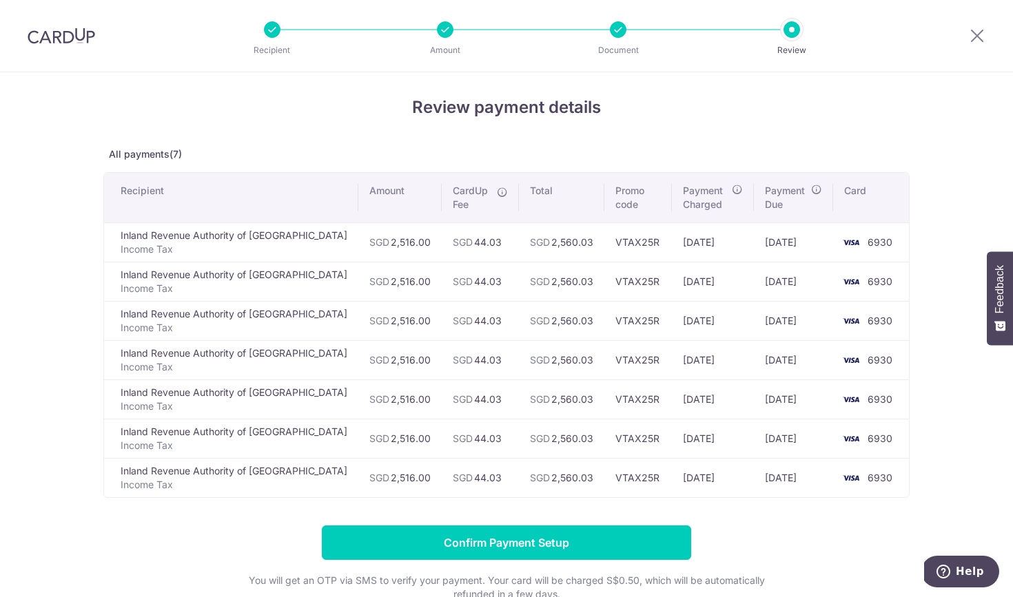
scroll to position [6, 0]
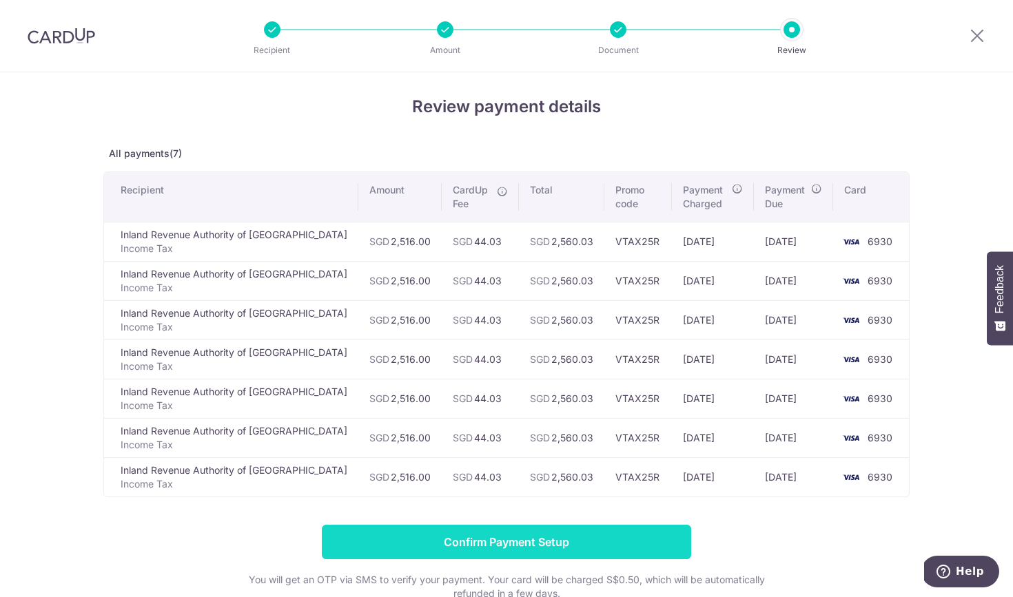
click at [620, 549] on input "Confirm Payment Setup" at bounding box center [506, 542] width 369 height 34
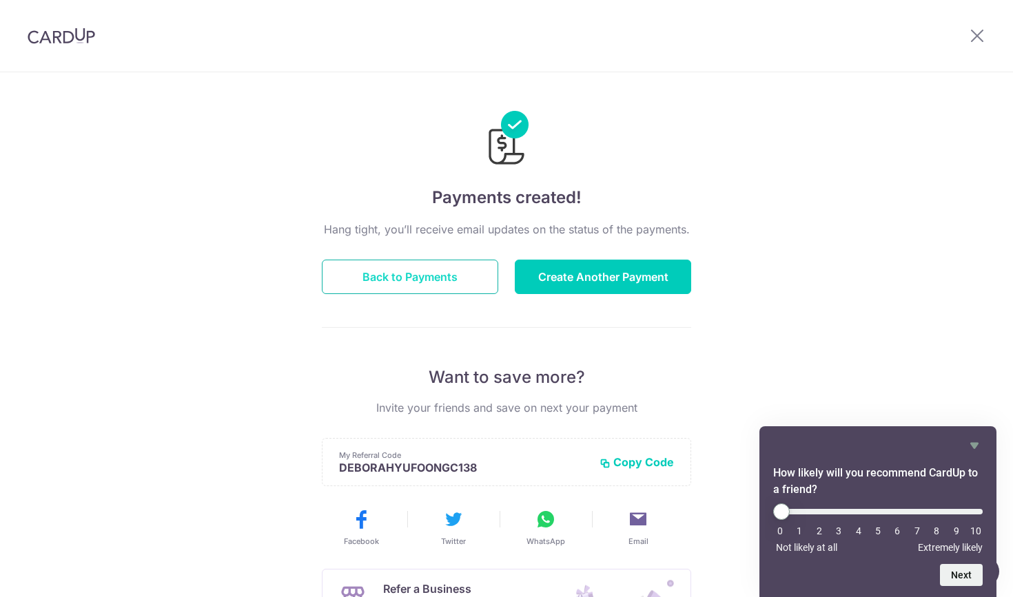
click at [457, 276] on button "Back to Payments" at bounding box center [410, 277] width 176 height 34
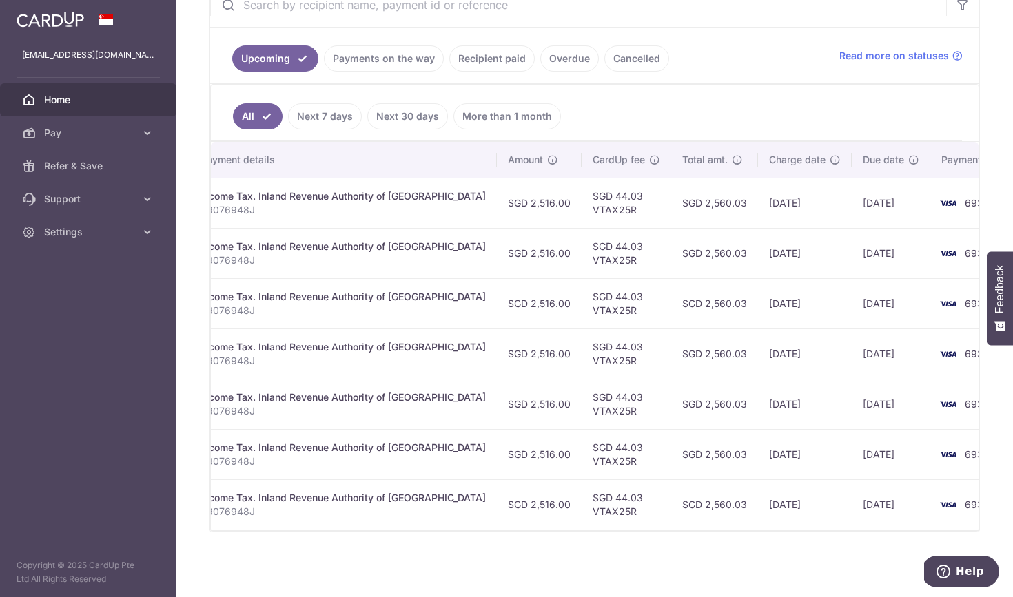
scroll to position [0, 243]
click at [620, 63] on link "Cancelled" at bounding box center [636, 58] width 65 height 26
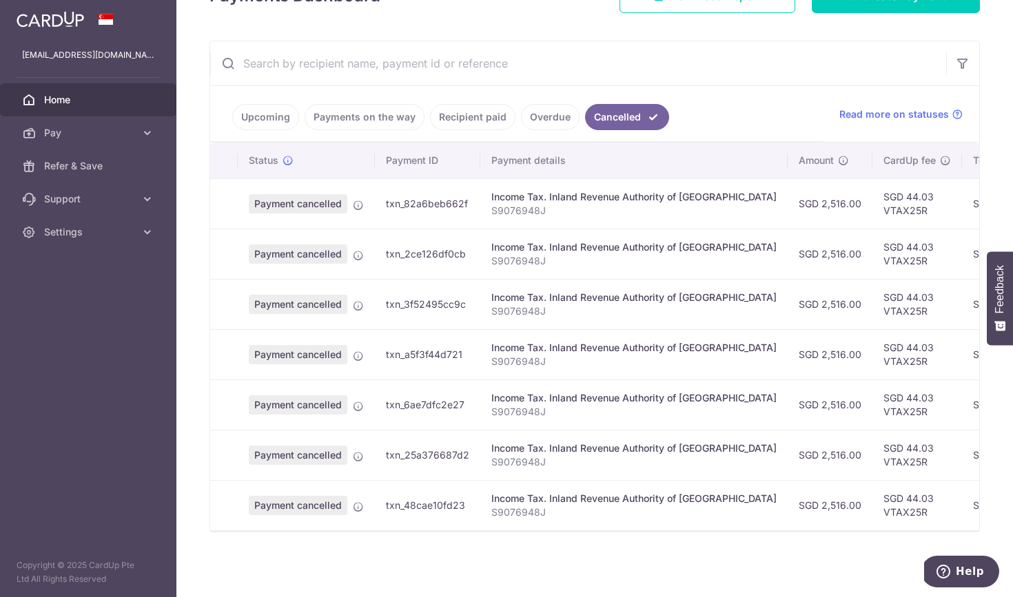
scroll to position [225, 0]
click at [985, 573] on button "Help" at bounding box center [960, 572] width 78 height 32
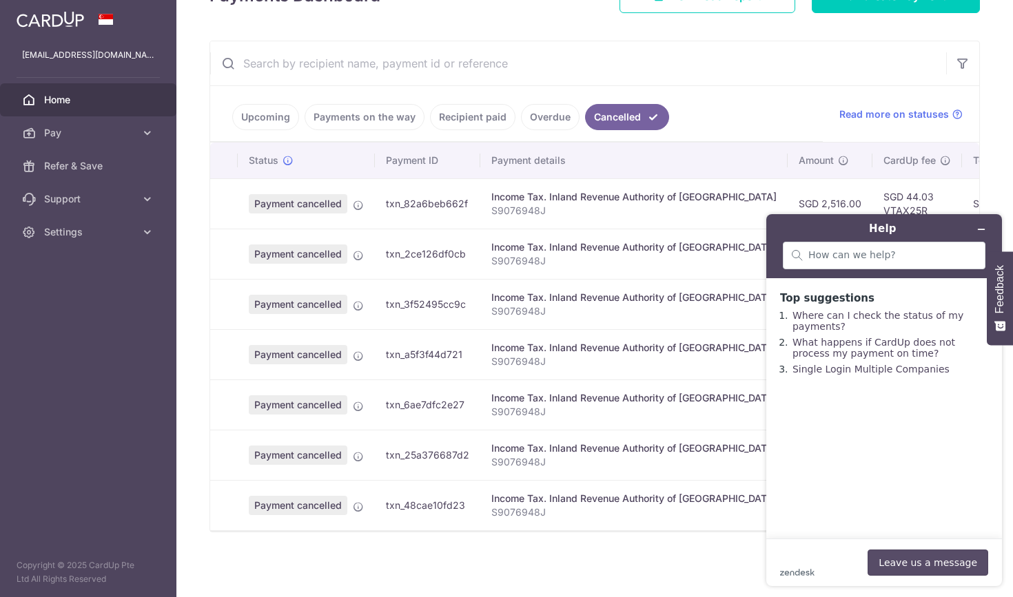
click at [951, 565] on button "Leave us a message" at bounding box center [927, 563] width 121 height 26
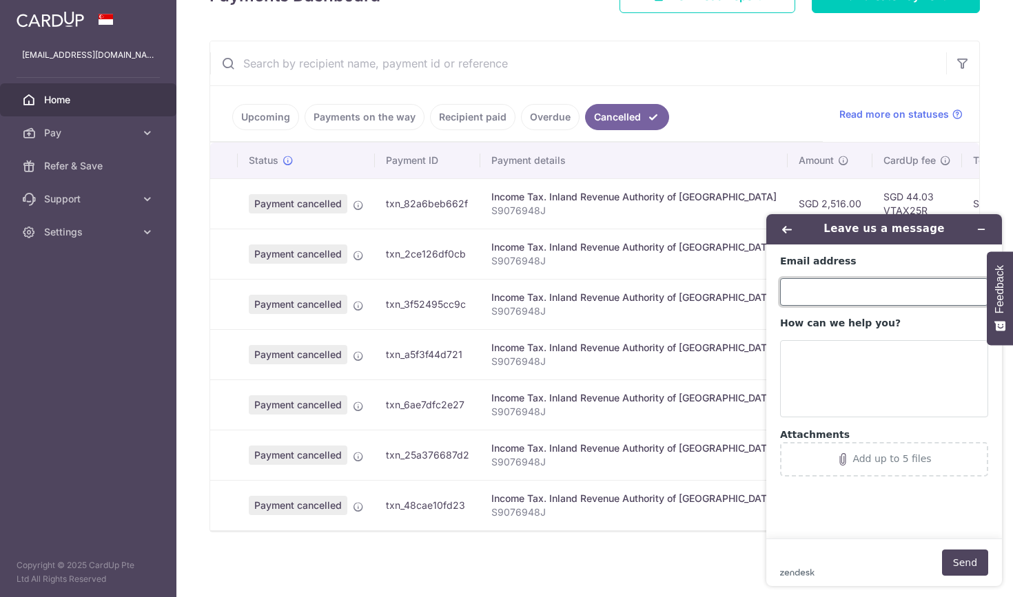
click at [822, 291] on input "Email address" at bounding box center [884, 292] width 208 height 28
type input "[EMAIL_ADDRESS][DOMAIN_NAME]"
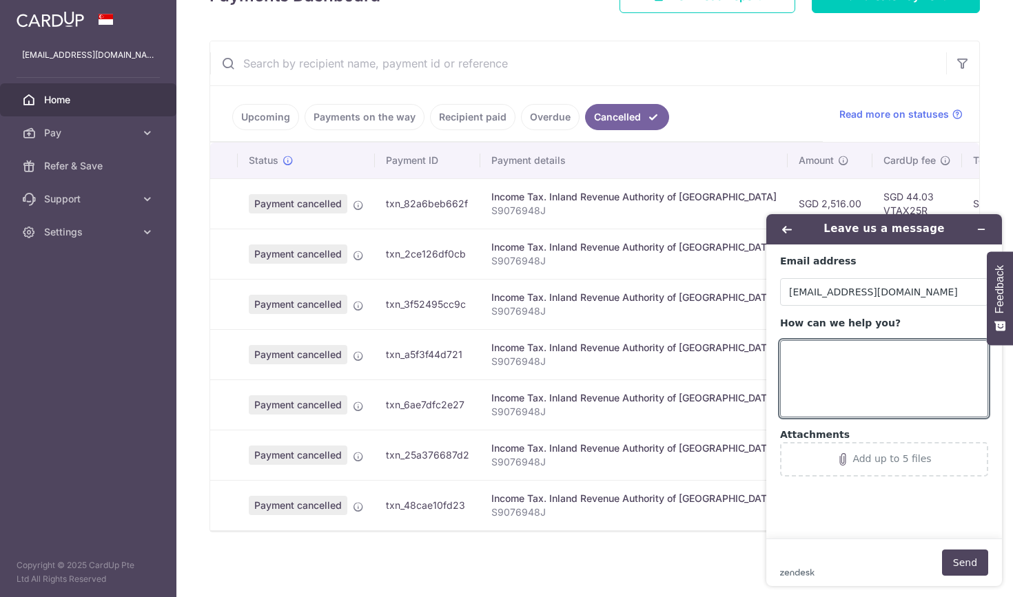
click at [477, 99] on ul "Upcoming Payments on the way Recipient paid Overdue Cancelled" at bounding box center [516, 114] width 612 height 56
click at [986, 224] on button "Minimize widget" at bounding box center [981, 229] width 22 height 19
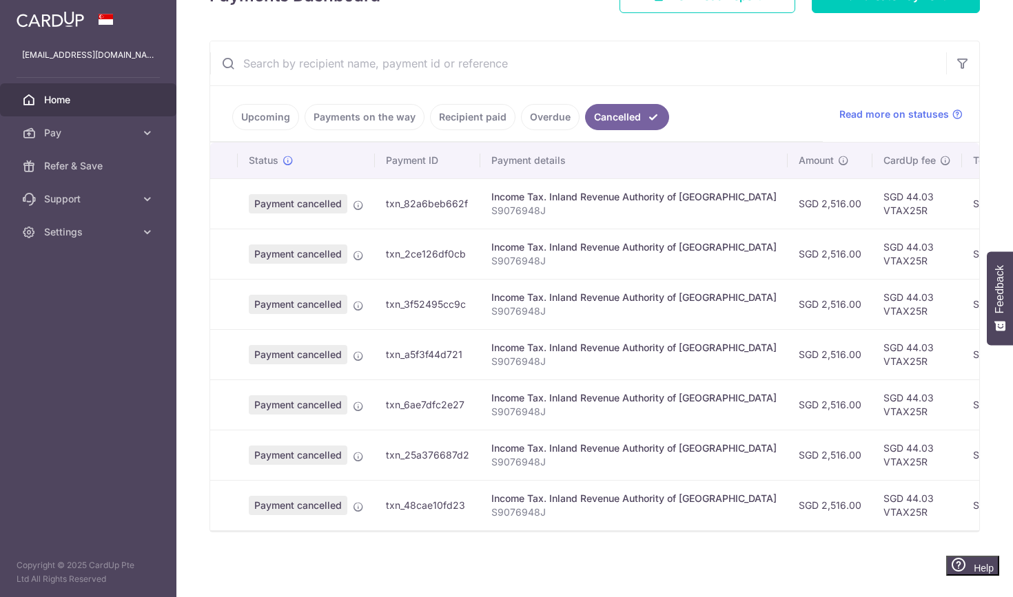
click at [271, 120] on link "Upcoming" at bounding box center [265, 117] width 67 height 26
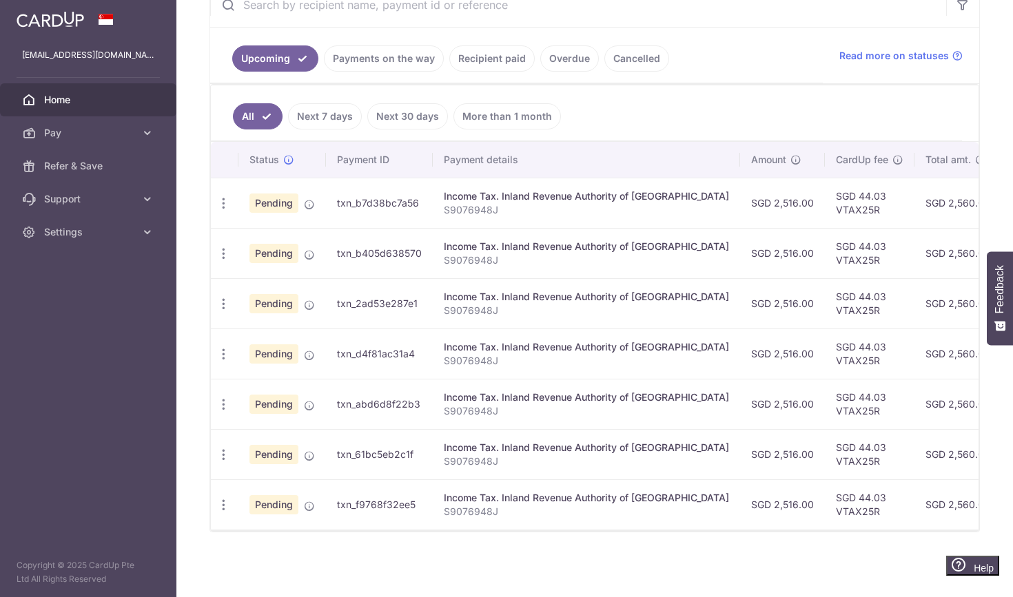
scroll to position [284, 0]
click at [766, 537] on div "× Pause Schedule Pause all future payments in this series Pause just this one p…" at bounding box center [594, 298] width 836 height 597
click at [993, 321] on button "Feedback" at bounding box center [1000, 298] width 26 height 94
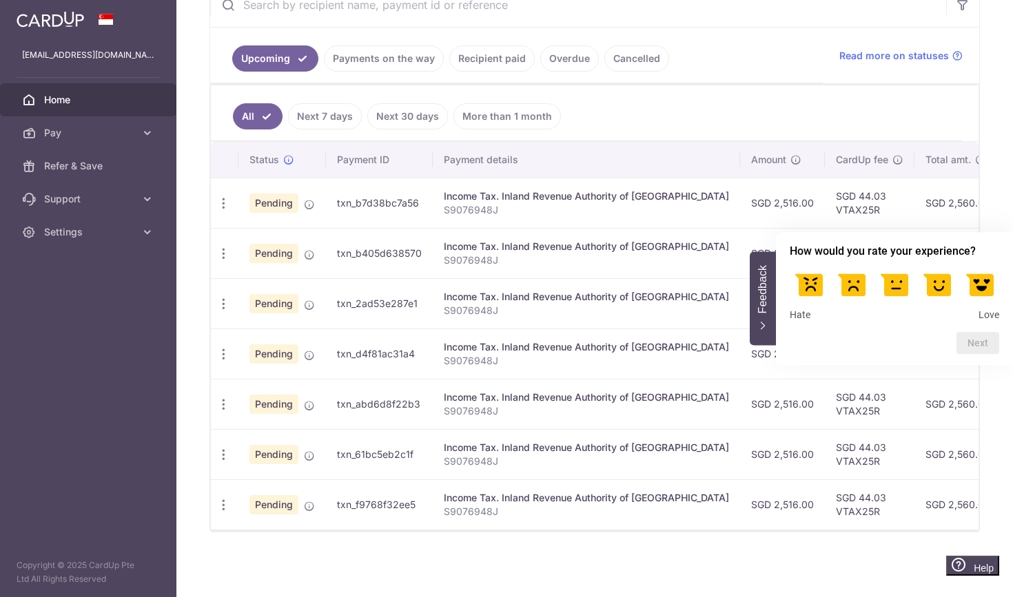
click at [995, 406] on div "× Pause Schedule Pause all future payments in this series Pause just this one p…" at bounding box center [594, 298] width 836 height 597
click at [951, 567] on icon "Help" at bounding box center [958, 565] width 14 height 14
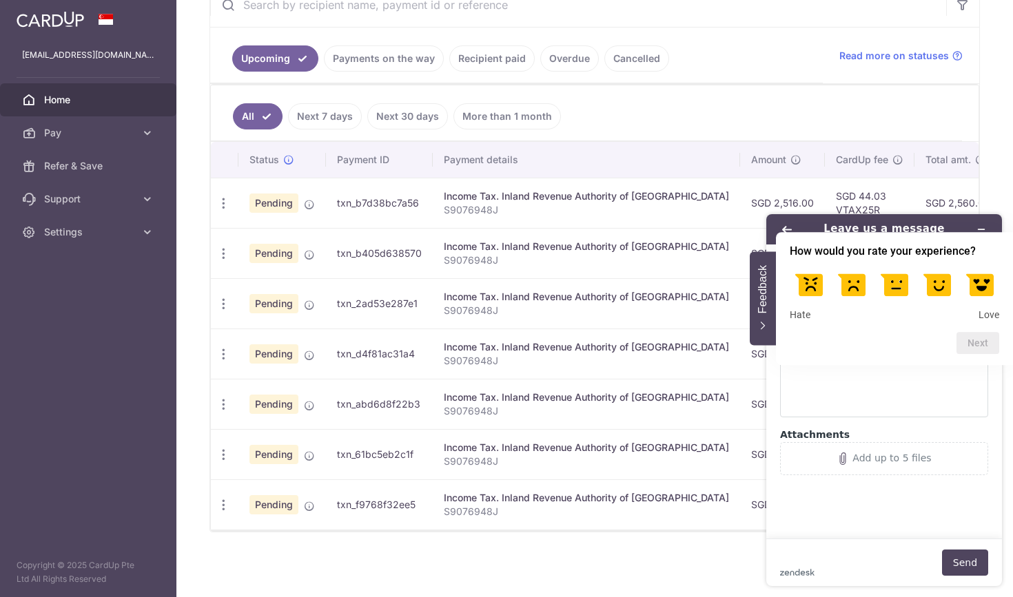
click at [756, 307] on span "Feedback" at bounding box center [762, 289] width 12 height 48
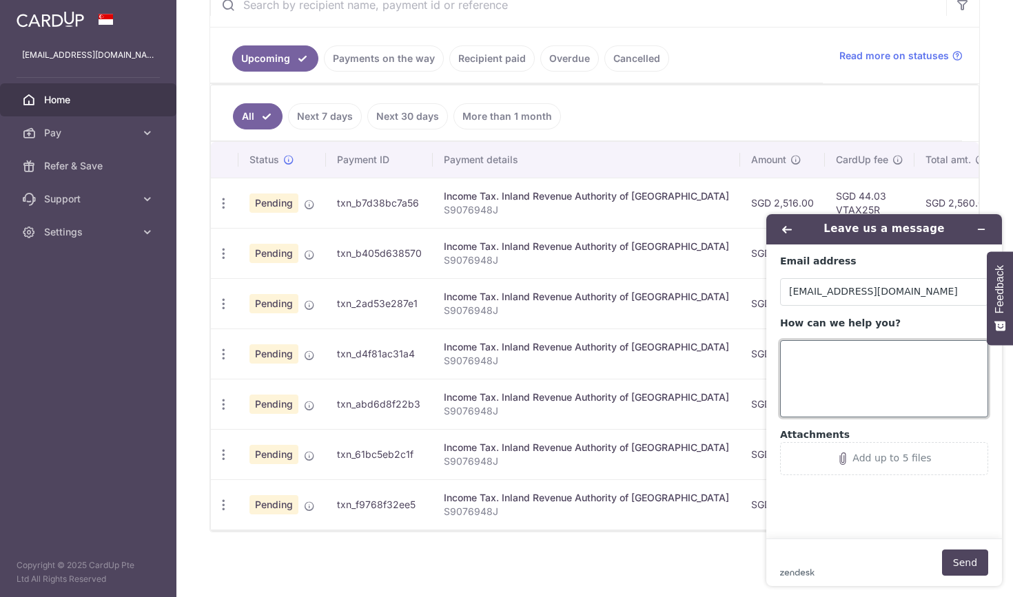
click at [877, 351] on textarea "How can we help you?" at bounding box center [884, 378] width 208 height 77
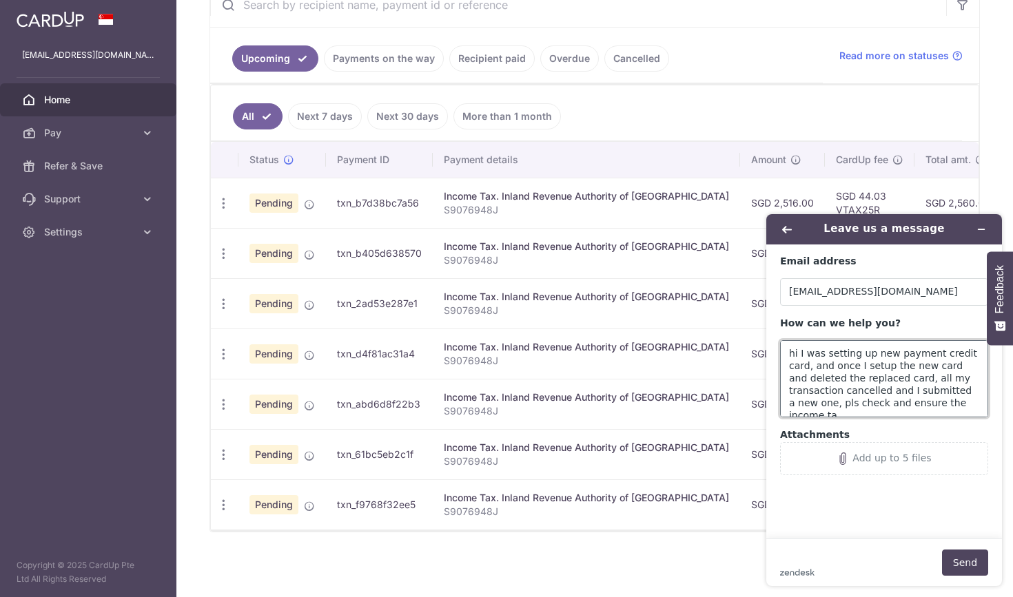
scroll to position [5, 0]
type textarea "hi I was setting up new payment credit card, and once I setup the new card and …"
click at [899, 445] on button "Add up to 5 files" at bounding box center [884, 458] width 208 height 33
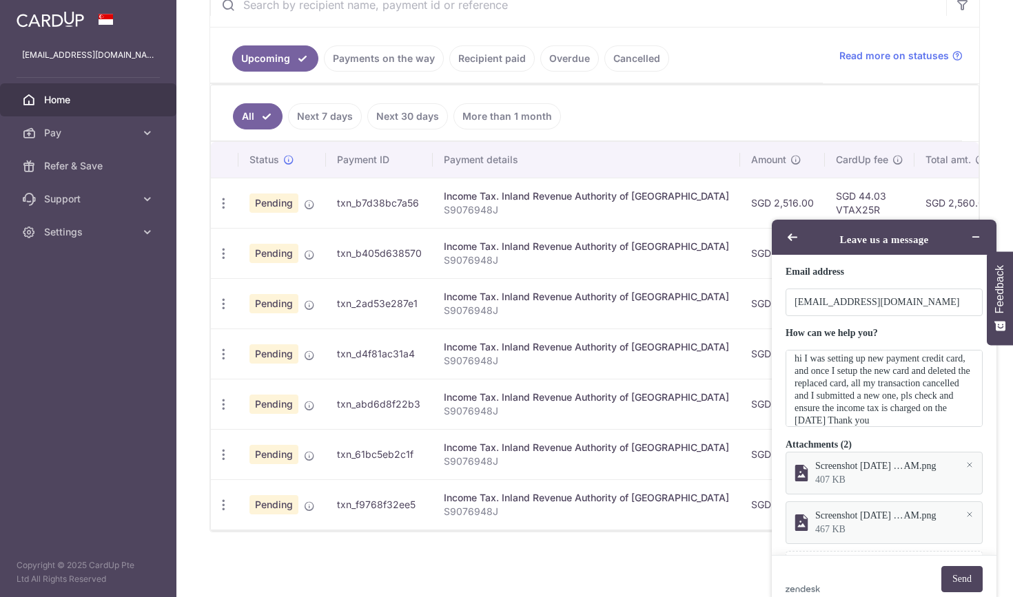
click at [980, 566] on button "Send" at bounding box center [961, 579] width 41 height 26
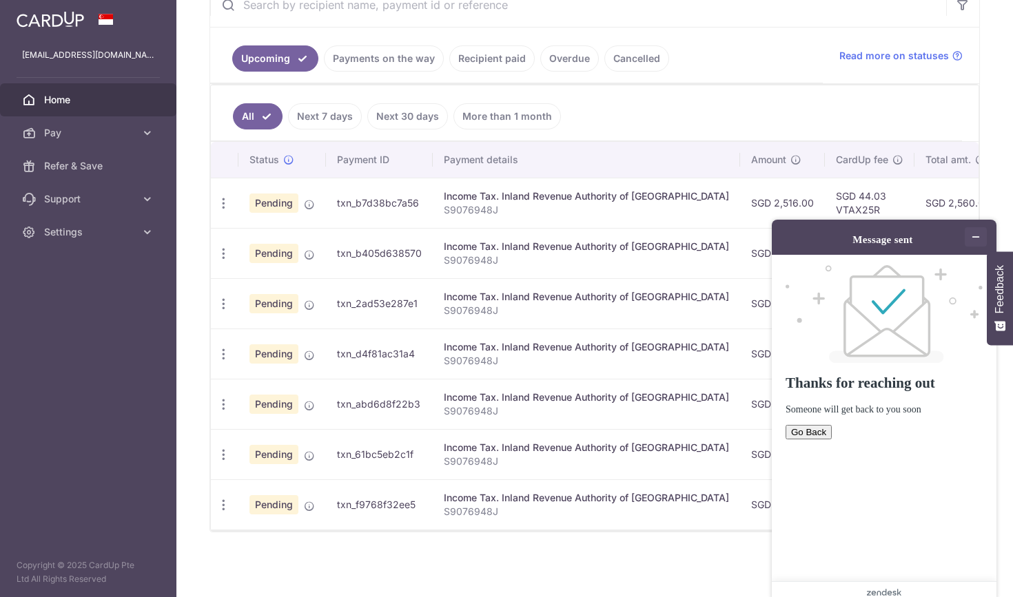
click at [979, 227] on button "Minimize widget" at bounding box center [976, 236] width 22 height 19
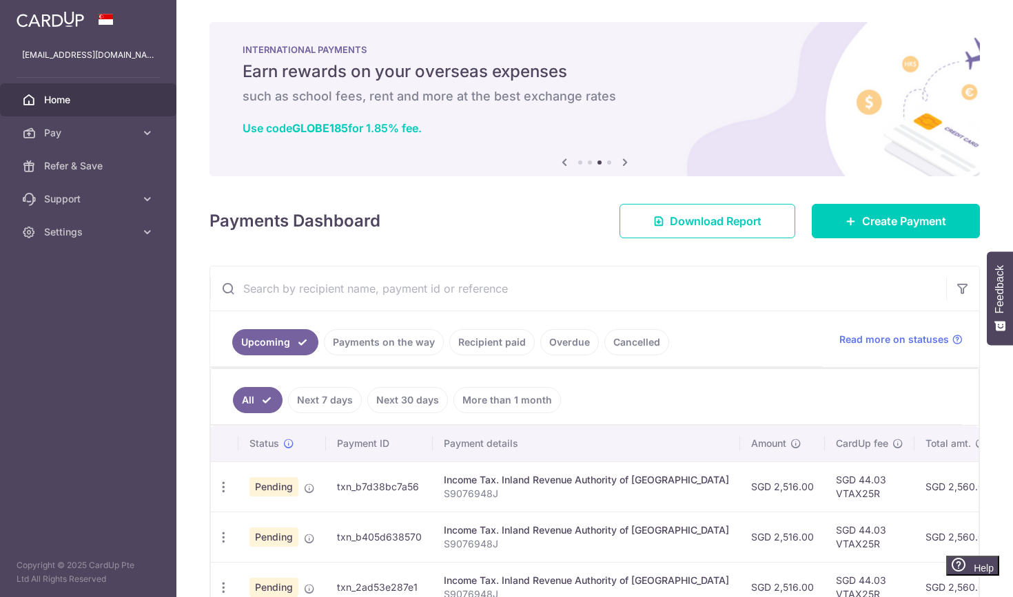
scroll to position [0, 0]
click at [620, 161] on icon at bounding box center [625, 162] width 17 height 17
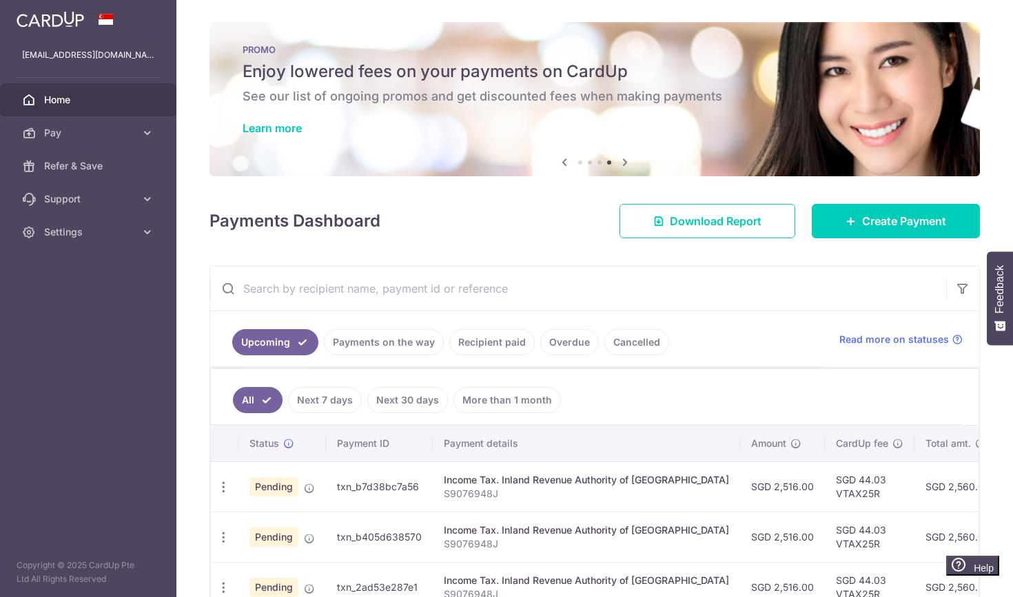
click at [620, 161] on icon at bounding box center [625, 162] width 17 height 17
click at [579, 163] on li at bounding box center [580, 163] width 4 height 4
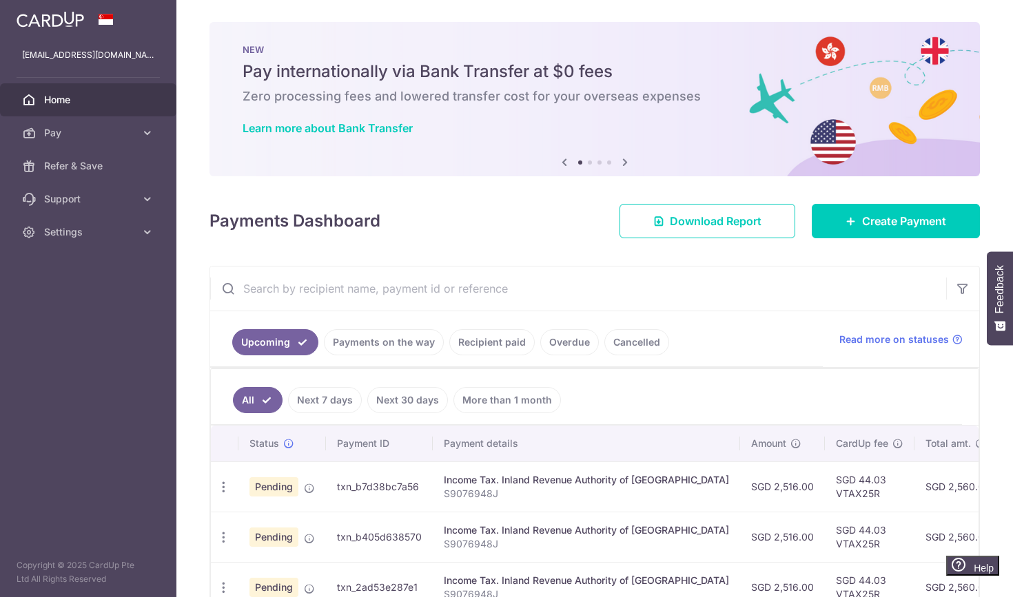
click at [588, 163] on li at bounding box center [590, 163] width 4 height 4
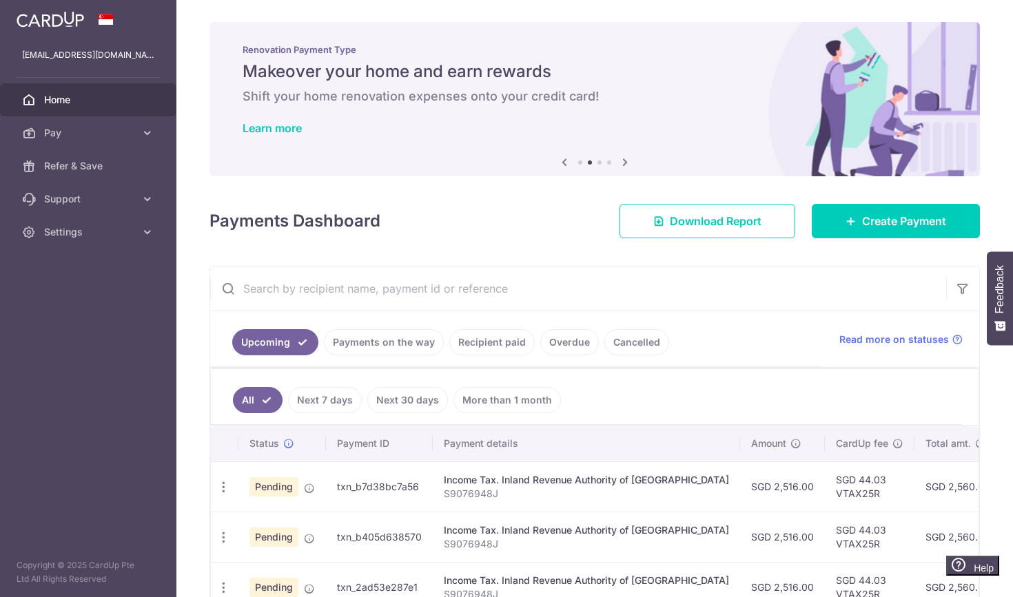
click at [638, 347] on link "Cancelled" at bounding box center [636, 342] width 65 height 26
